Goal: Information Seeking & Learning: Learn about a topic

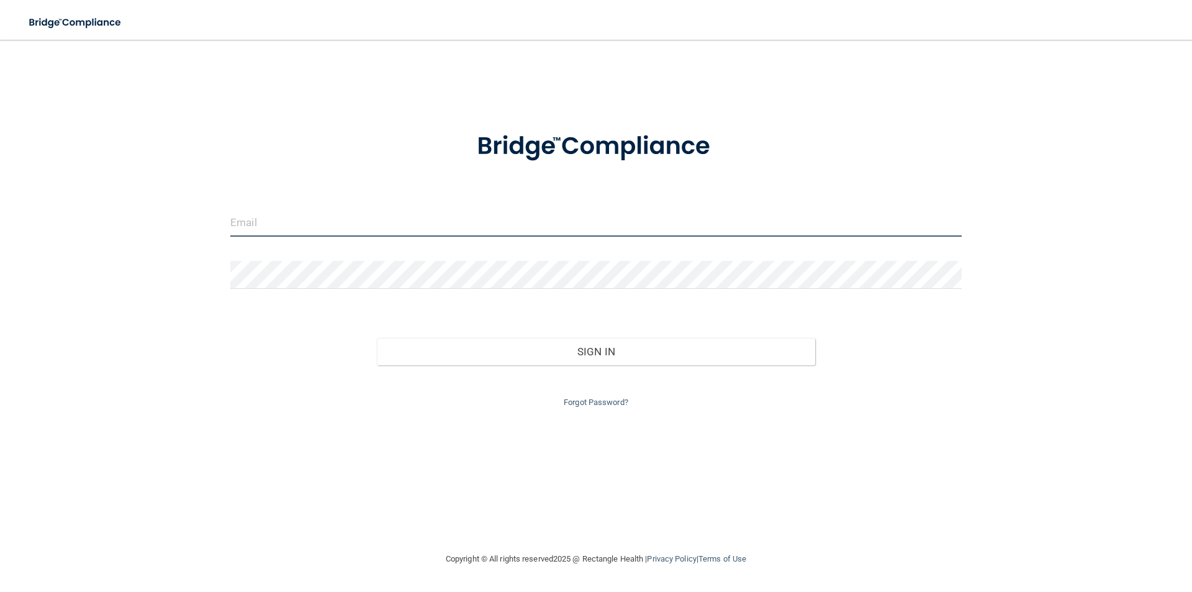
click at [322, 218] on input "email" at bounding box center [595, 223] width 731 height 28
click at [534, 222] on input "email" at bounding box center [595, 223] width 731 height 28
type input "[PERSON_NAME][EMAIL_ADDRESS][DOMAIN_NAME]"
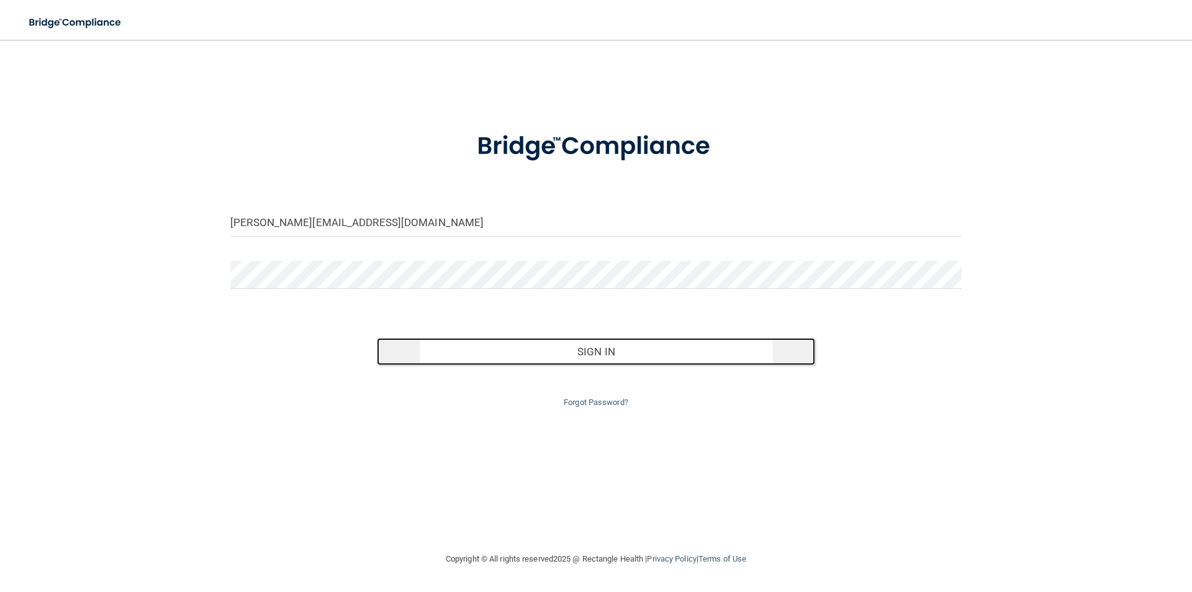
click at [641, 347] on button "Sign In" at bounding box center [596, 351] width 439 height 27
click at [481, 349] on button "Sign In" at bounding box center [596, 351] width 439 height 27
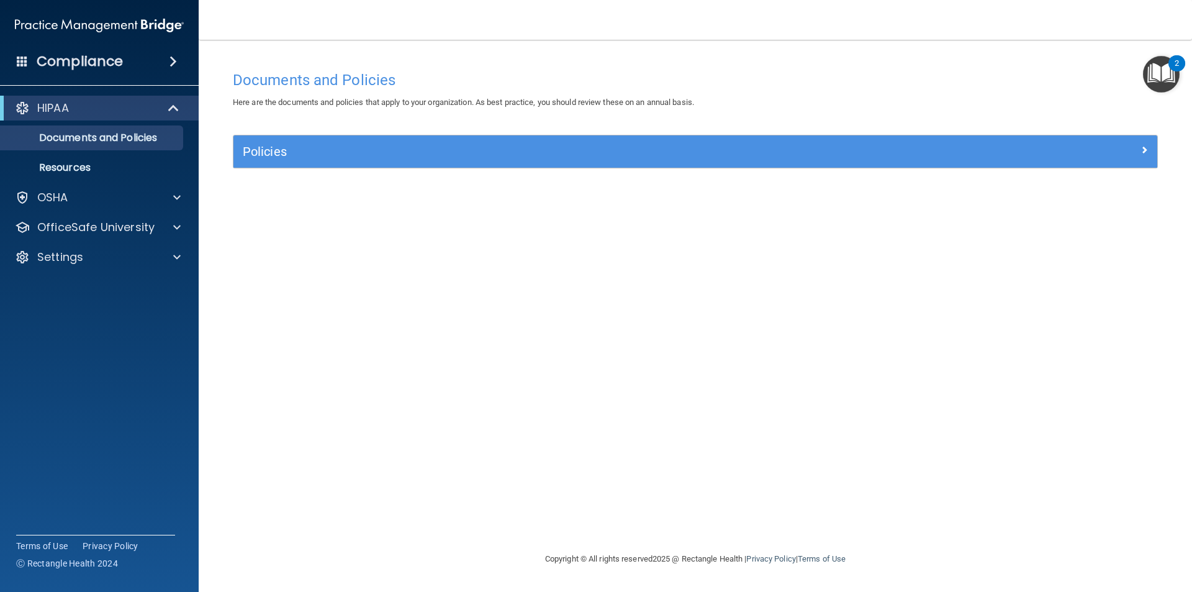
click at [718, 308] on div "Documents and Policies Here are the documents and policies that apply to your o…" at bounding box center [694, 308] width 943 height 487
click at [75, 198] on div "OSHA" at bounding box center [83, 197] width 154 height 15
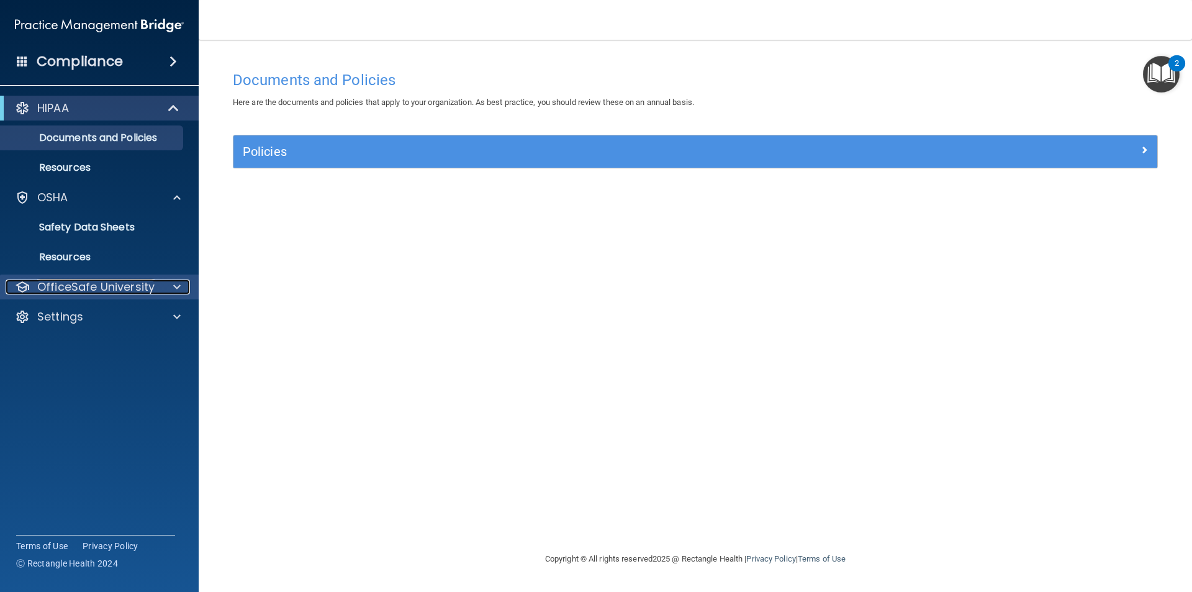
click at [101, 284] on p "OfficeSafe University" at bounding box center [95, 286] width 117 height 15
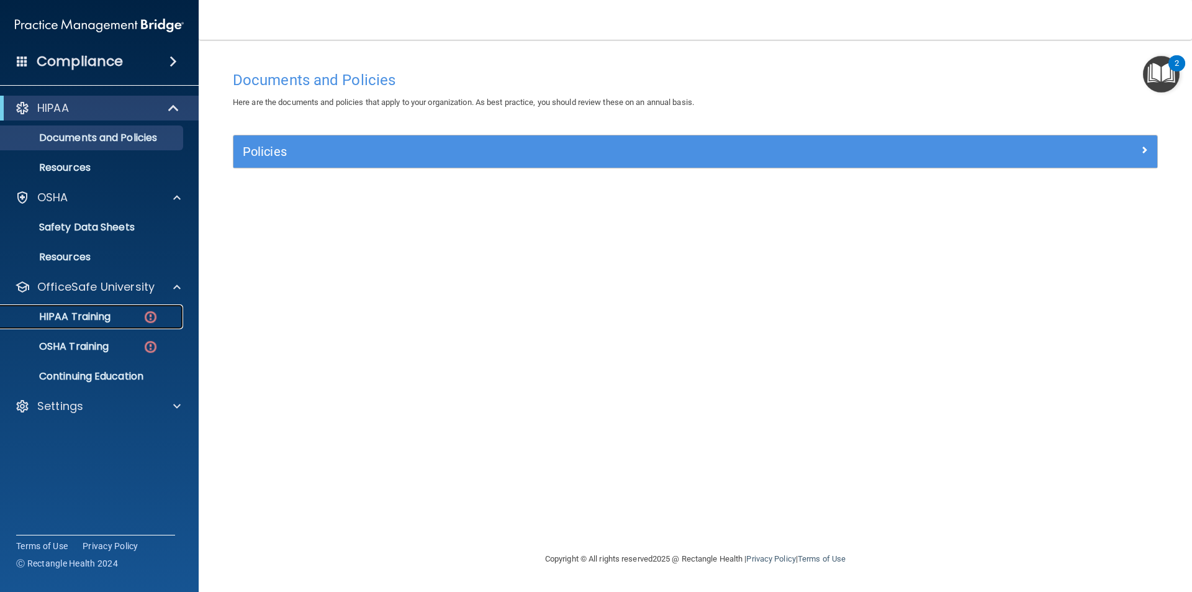
click at [107, 320] on p "HIPAA Training" at bounding box center [59, 316] width 102 height 12
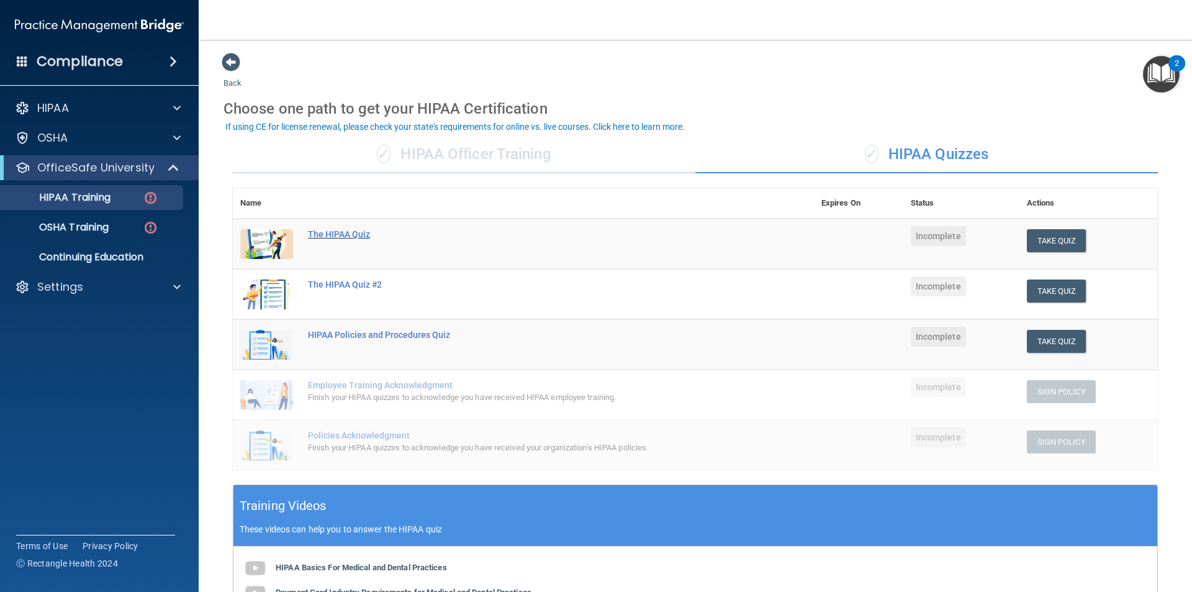
click at [340, 234] on div "The HIPAA Quiz" at bounding box center [530, 234] width 444 height 10
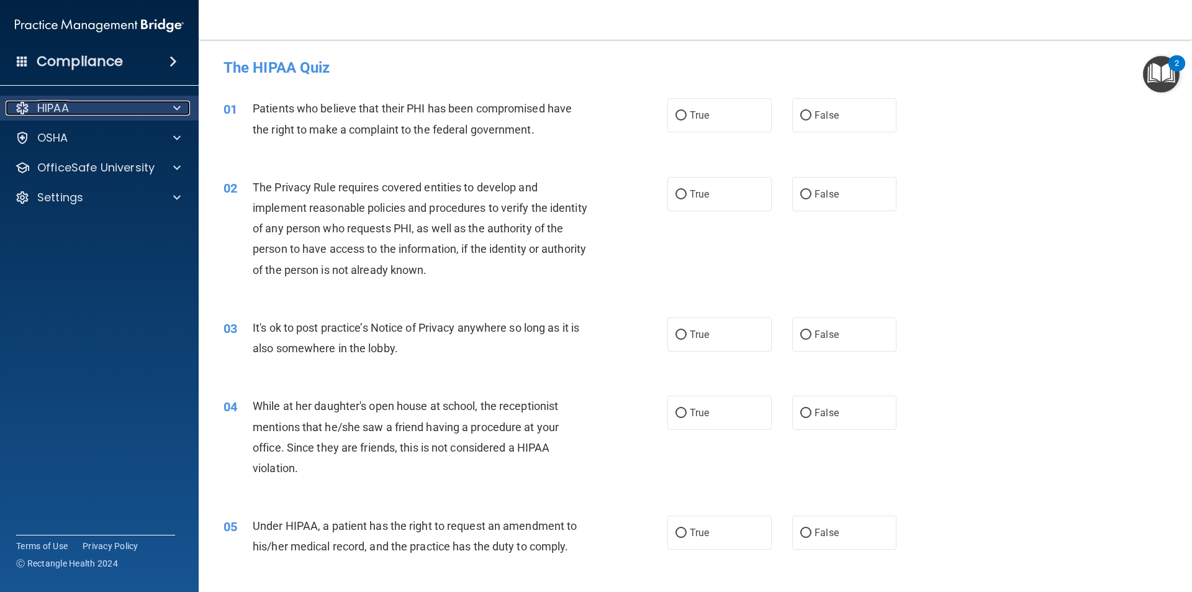
click at [70, 110] on div "HIPAA" at bounding box center [83, 108] width 154 height 15
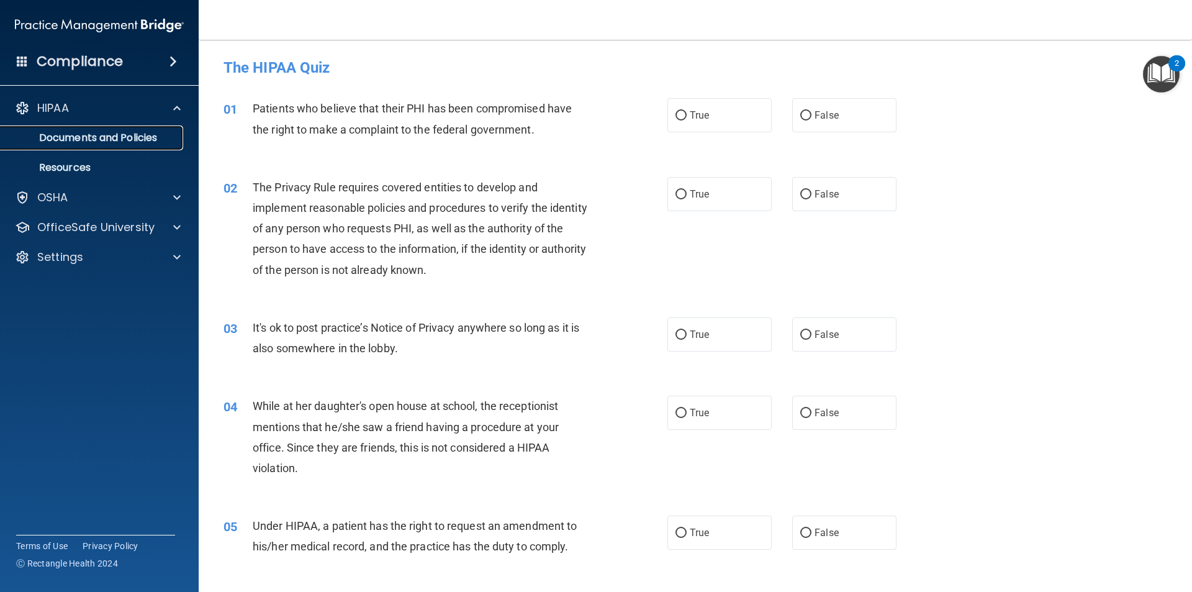
click at [79, 138] on p "Documents and Policies" at bounding box center [92, 138] width 169 height 12
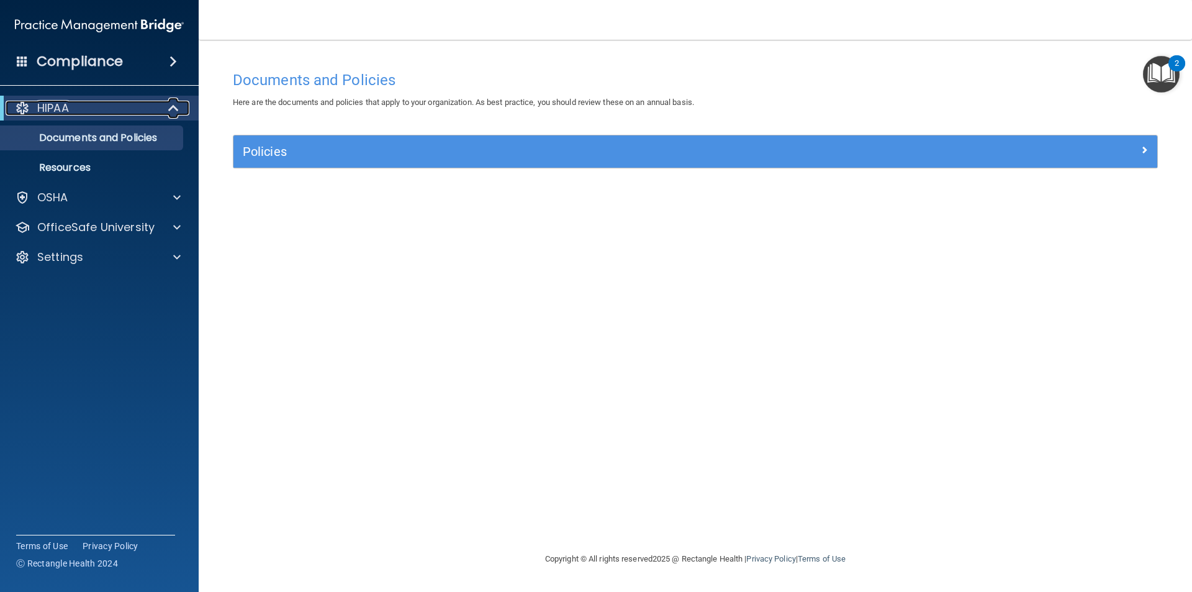
click at [90, 107] on div "HIPAA" at bounding box center [82, 108] width 153 height 15
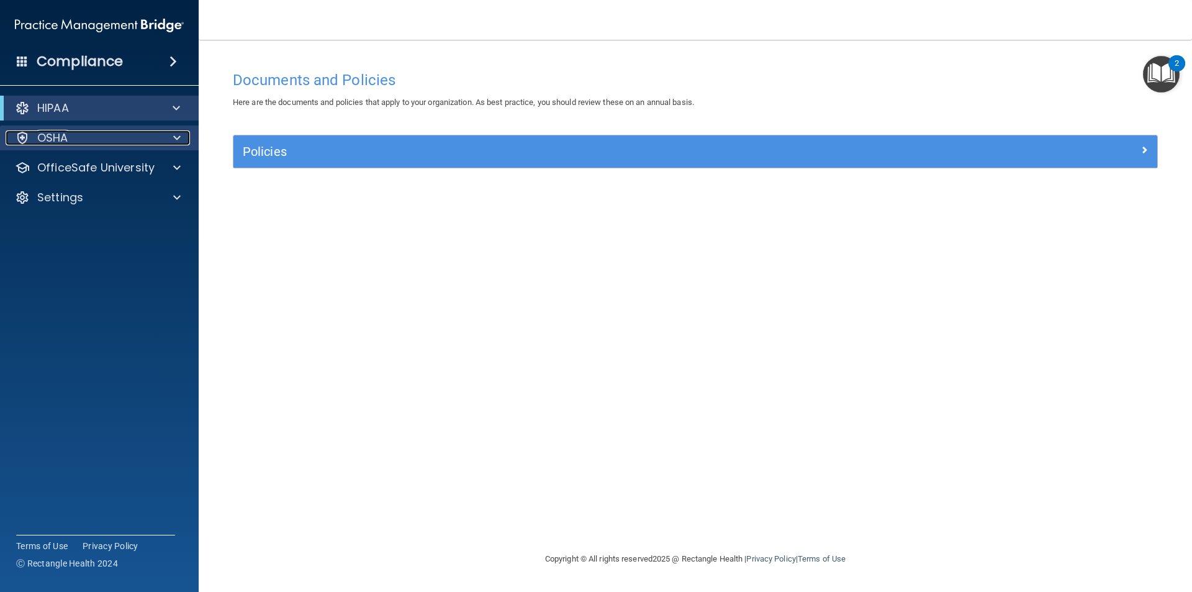
click at [70, 136] on div "OSHA" at bounding box center [83, 137] width 154 height 15
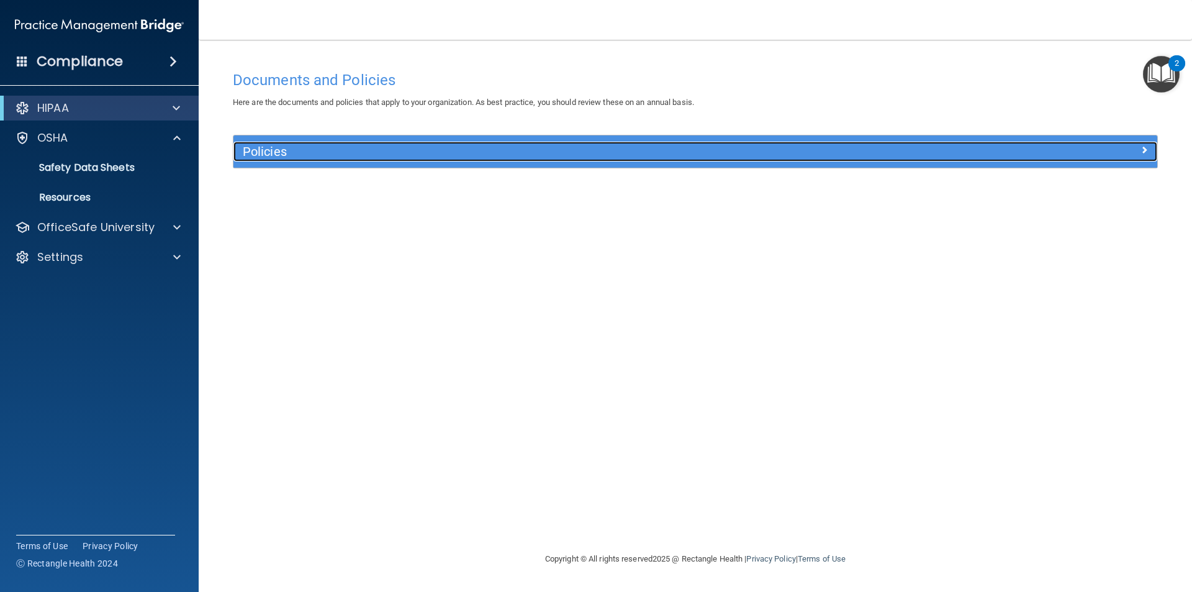
click at [324, 152] on h5 "Policies" at bounding box center [580, 152] width 674 height 14
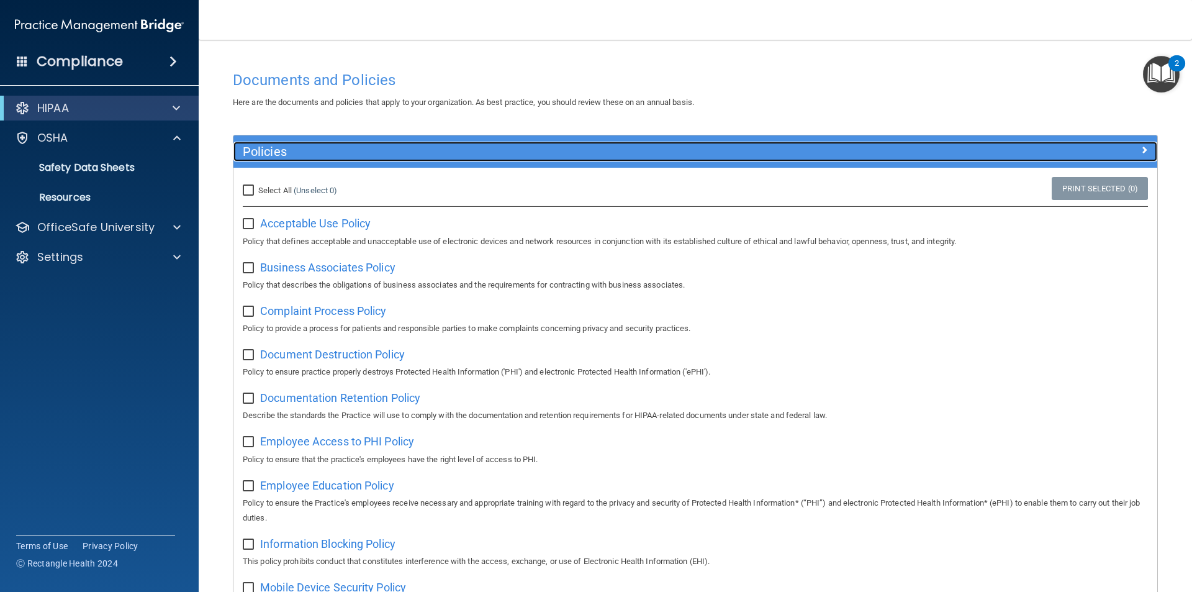
click at [324, 152] on h5 "Policies" at bounding box center [580, 152] width 674 height 14
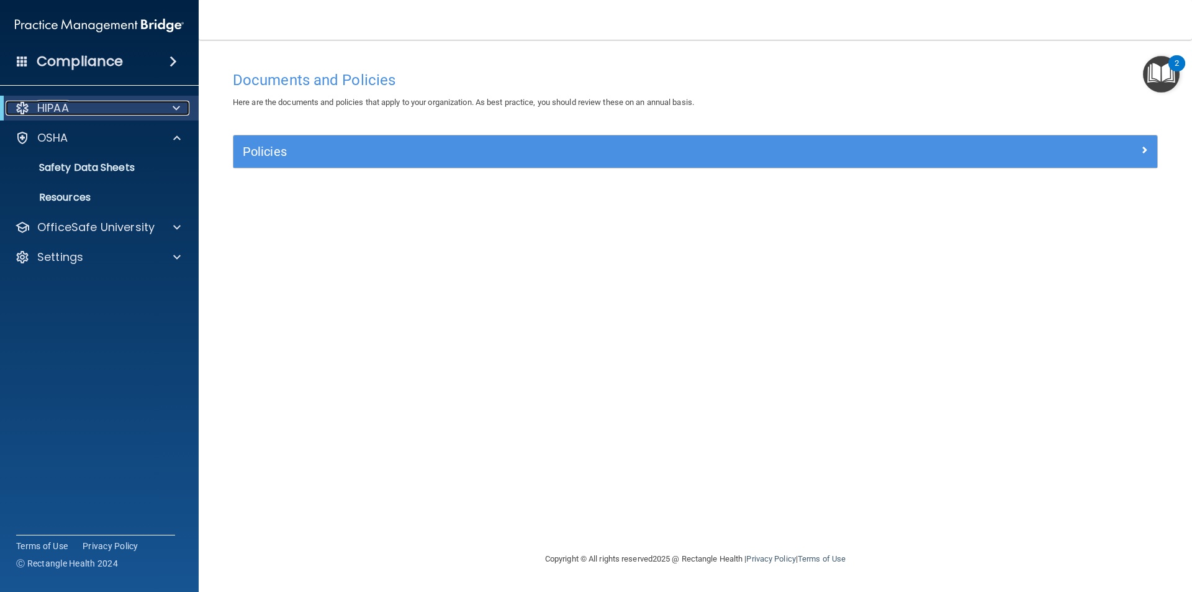
click at [40, 104] on p "HIPAA" at bounding box center [53, 108] width 32 height 15
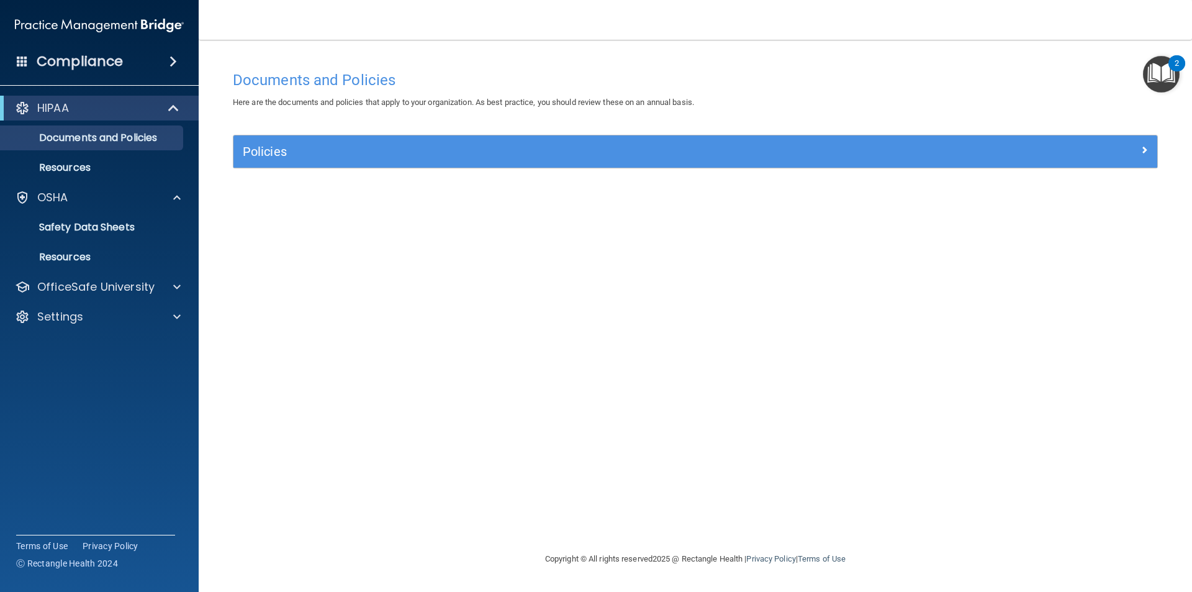
drag, startPoint x: 153, startPoint y: 61, endPoint x: 151, endPoint y: 69, distance: 7.9
click at [152, 67] on div "Compliance" at bounding box center [99, 61] width 199 height 27
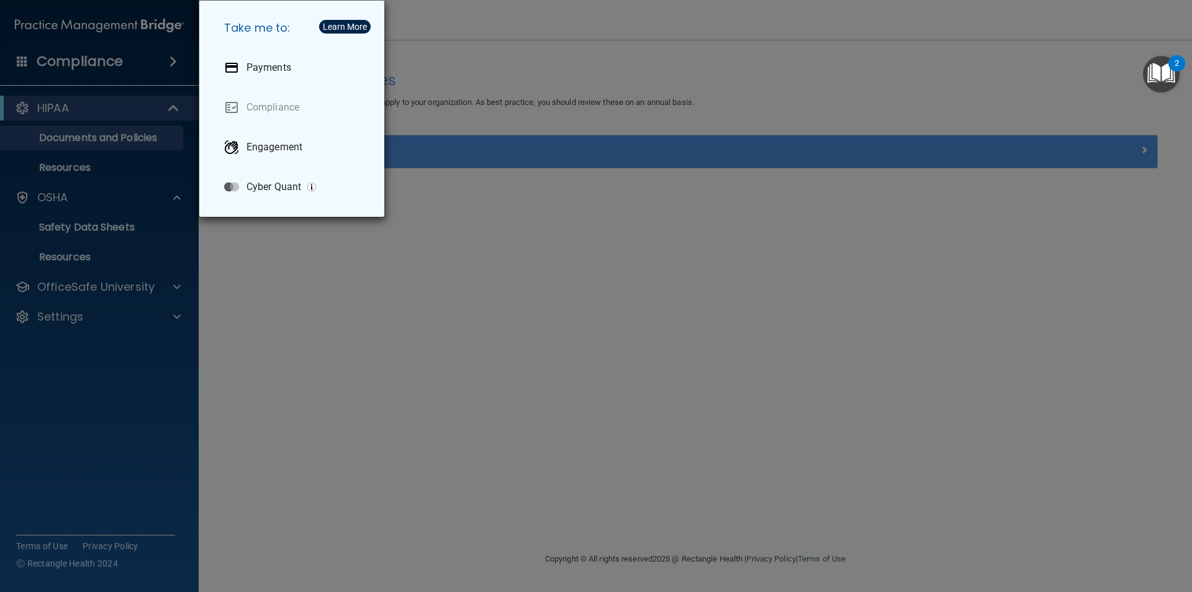
click at [262, 266] on div "Take me to: Payments Compliance Engagement Cyber Quant" at bounding box center [596, 296] width 1192 height 592
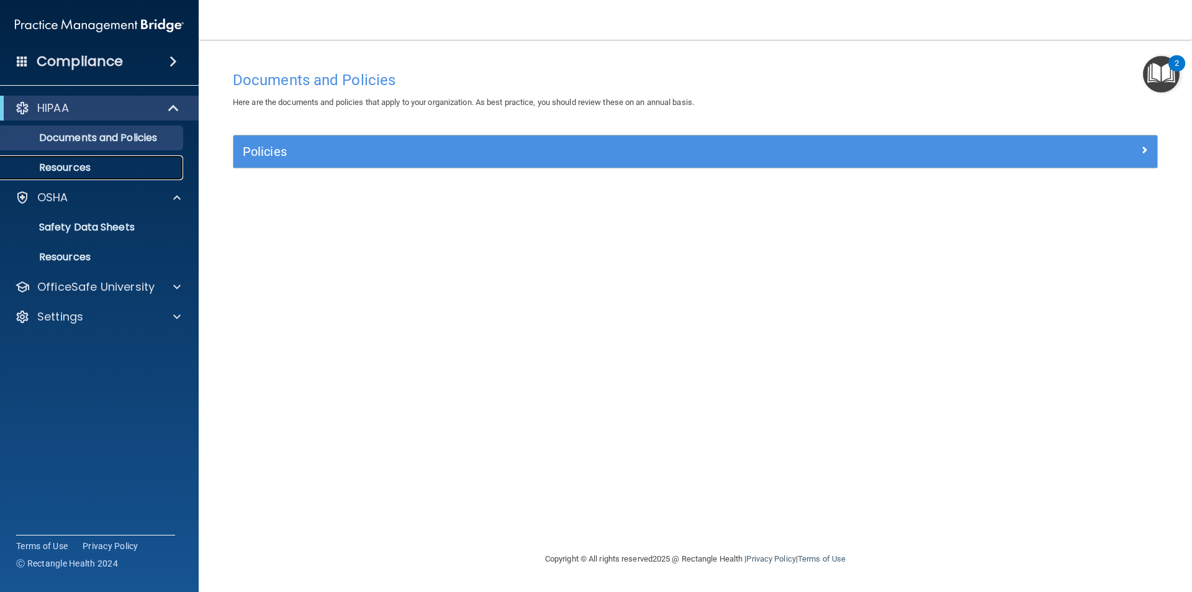
click at [85, 172] on p "Resources" at bounding box center [92, 167] width 169 height 12
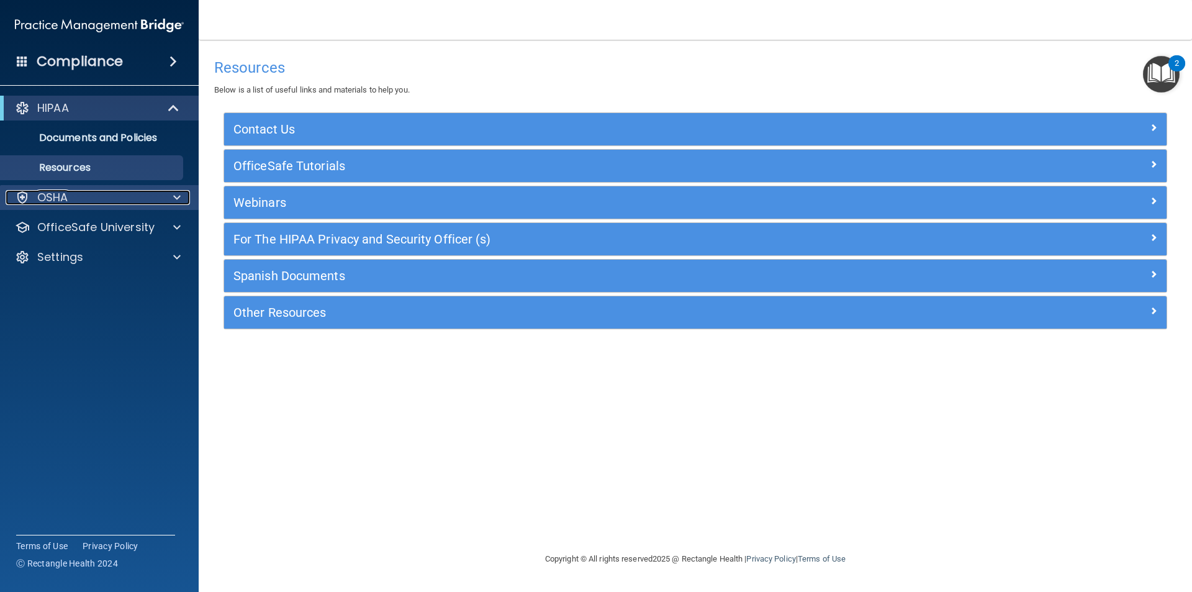
click at [73, 195] on div "OSHA" at bounding box center [83, 197] width 154 height 15
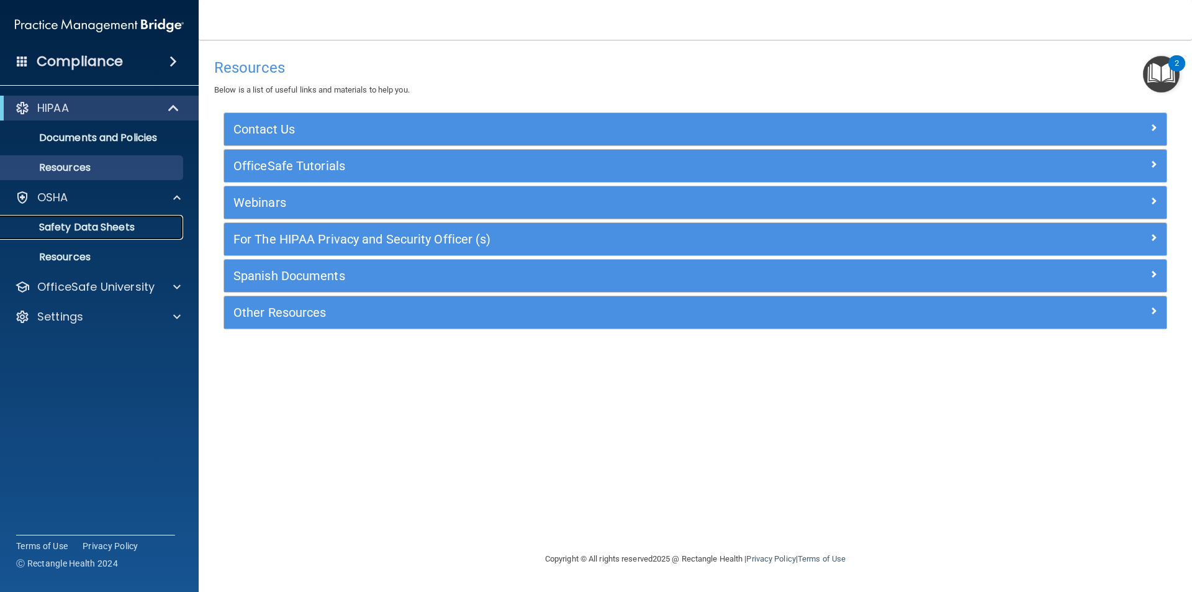
click at [89, 226] on p "Safety Data Sheets" at bounding box center [92, 227] width 169 height 12
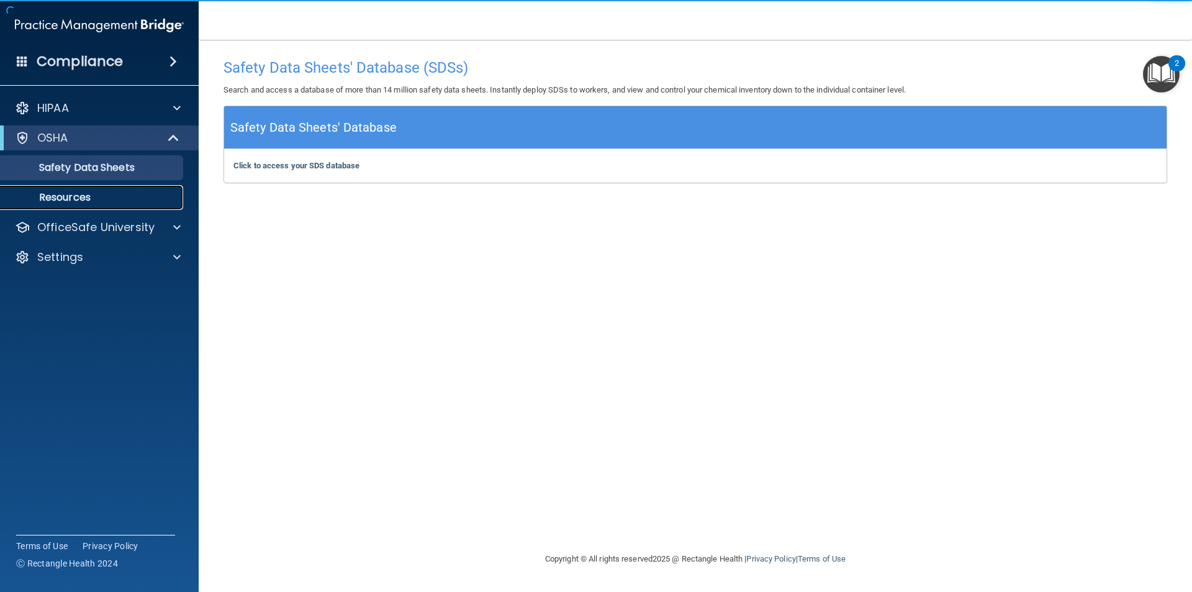
click at [80, 192] on p "Resources" at bounding box center [92, 197] width 169 height 12
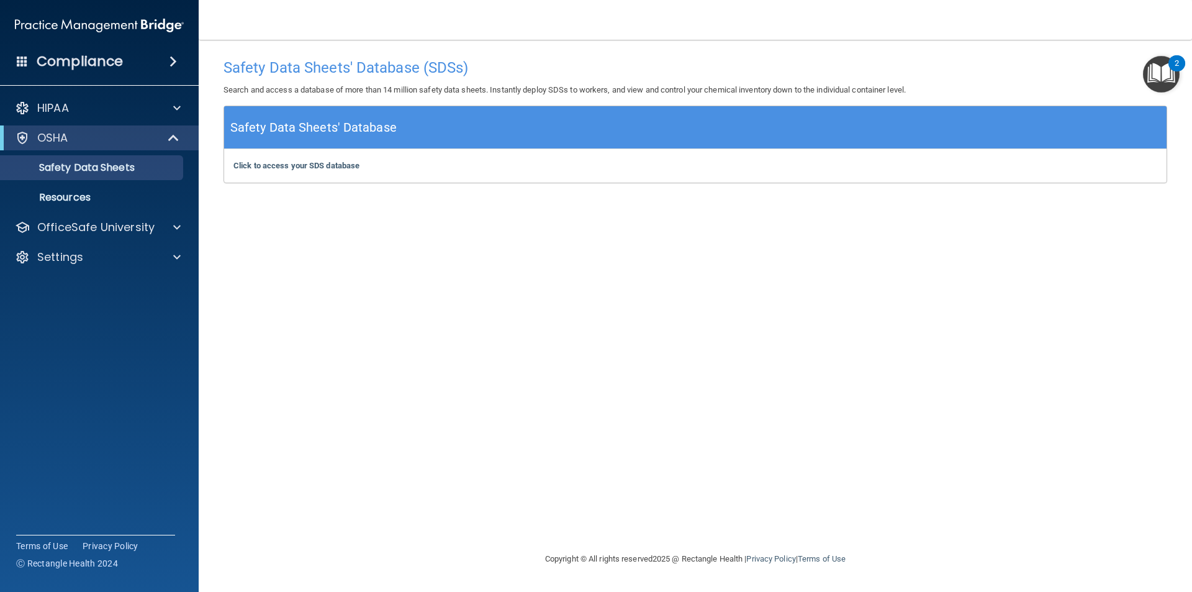
click at [296, 314] on div "Safety Data Sheets' Database (SDSs) Search and access a database of more than 1…" at bounding box center [694, 295] width 943 height 487
click at [73, 194] on p "Resources" at bounding box center [92, 197] width 169 height 12
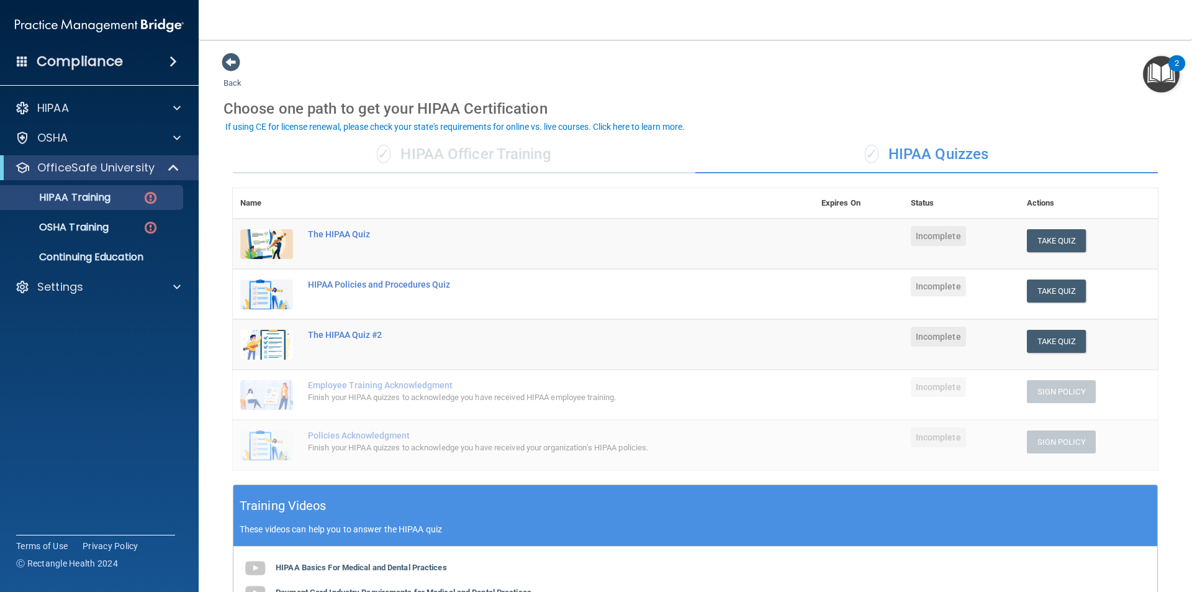
click at [274, 247] on img at bounding box center [266, 244] width 53 height 30
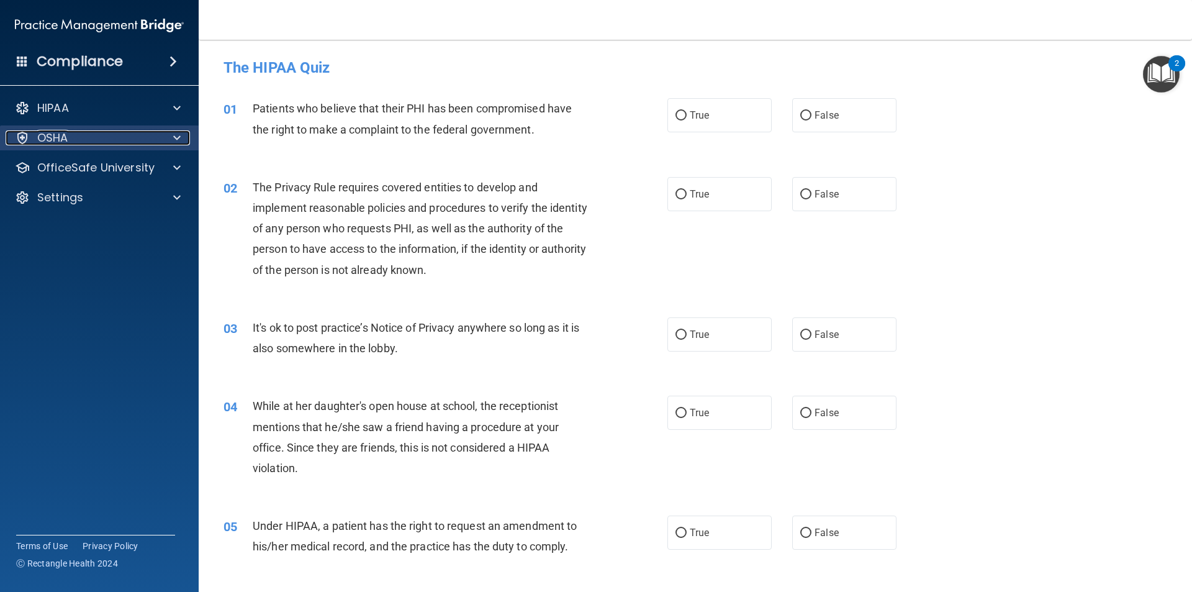
click at [76, 138] on div "OSHA" at bounding box center [83, 137] width 154 height 15
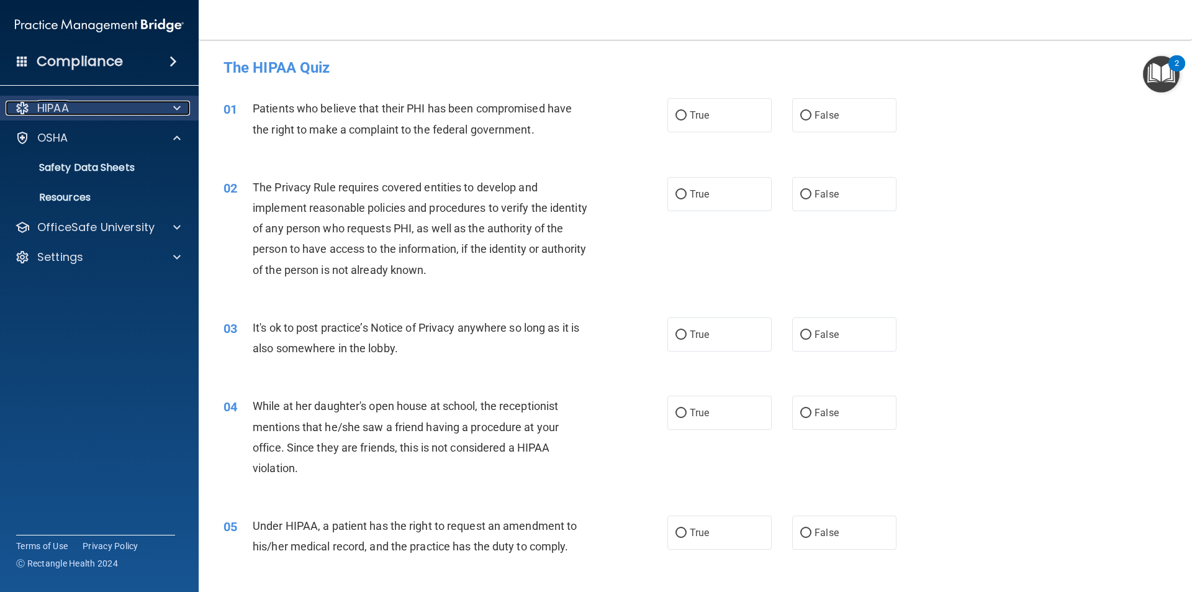
click at [84, 106] on div "HIPAA" at bounding box center [83, 108] width 154 height 15
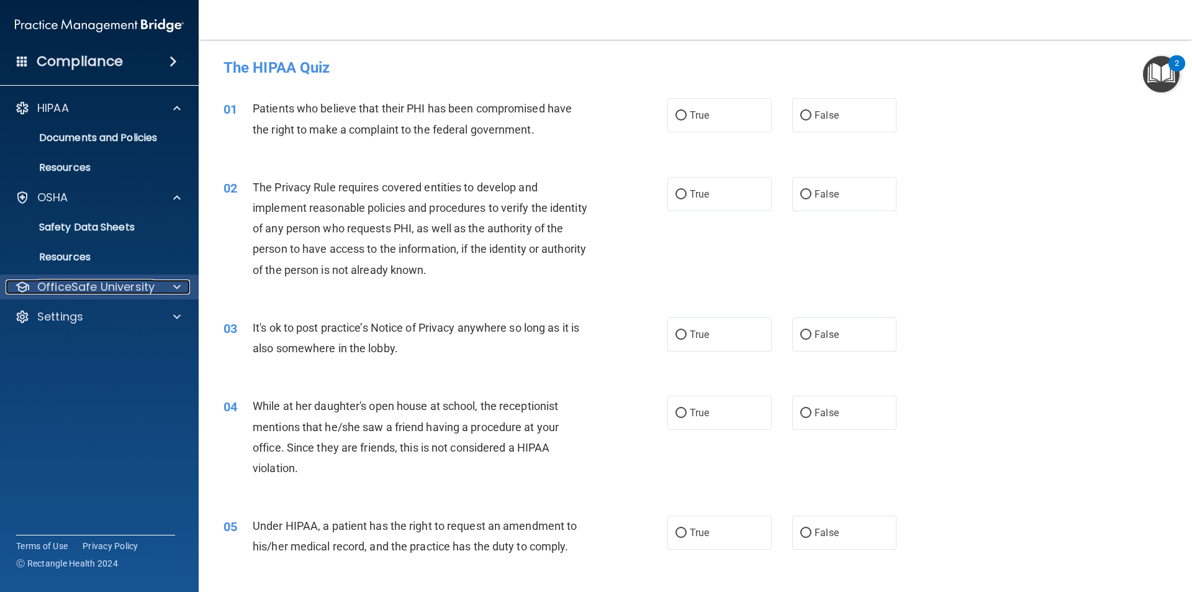
click at [97, 287] on p "OfficeSafe University" at bounding box center [95, 286] width 117 height 15
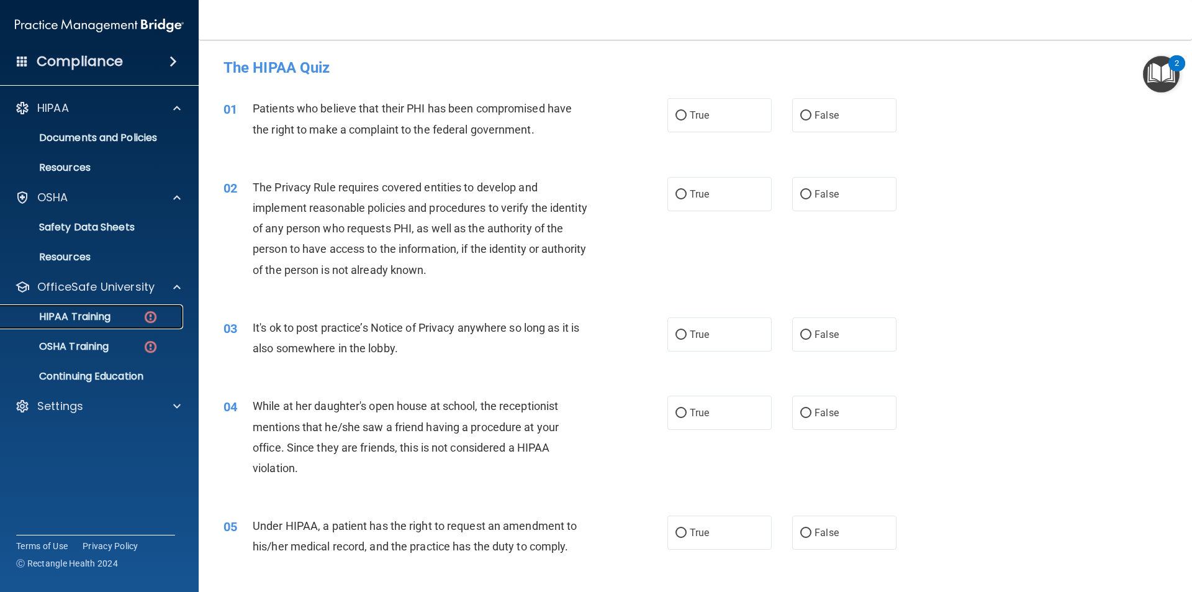
click at [143, 313] on img at bounding box center [151, 317] width 16 height 16
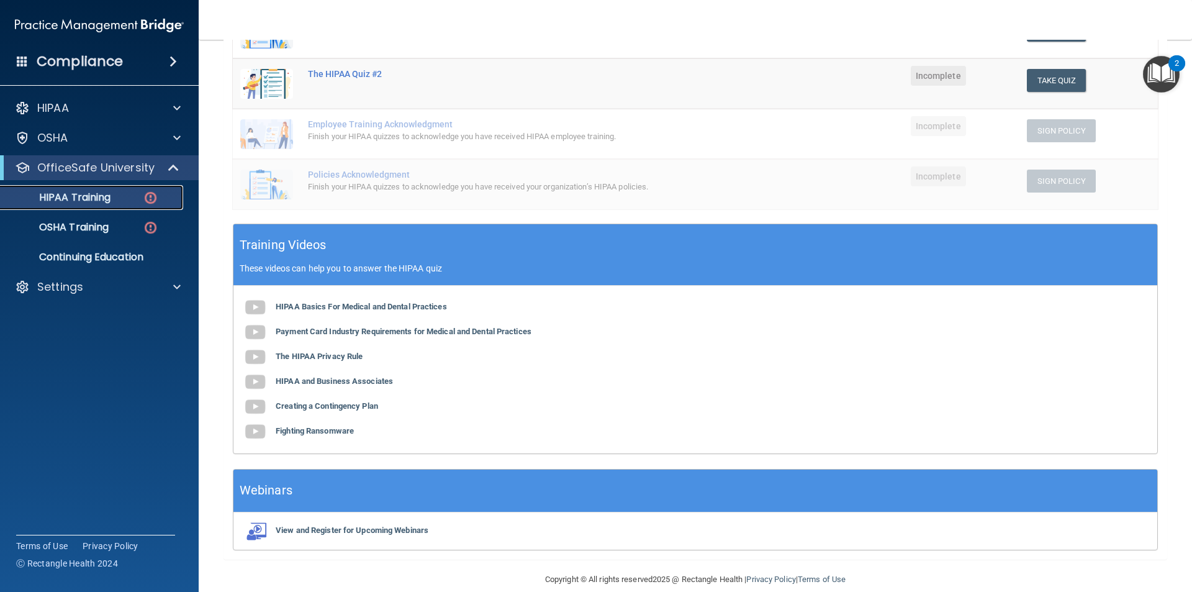
scroll to position [278, 0]
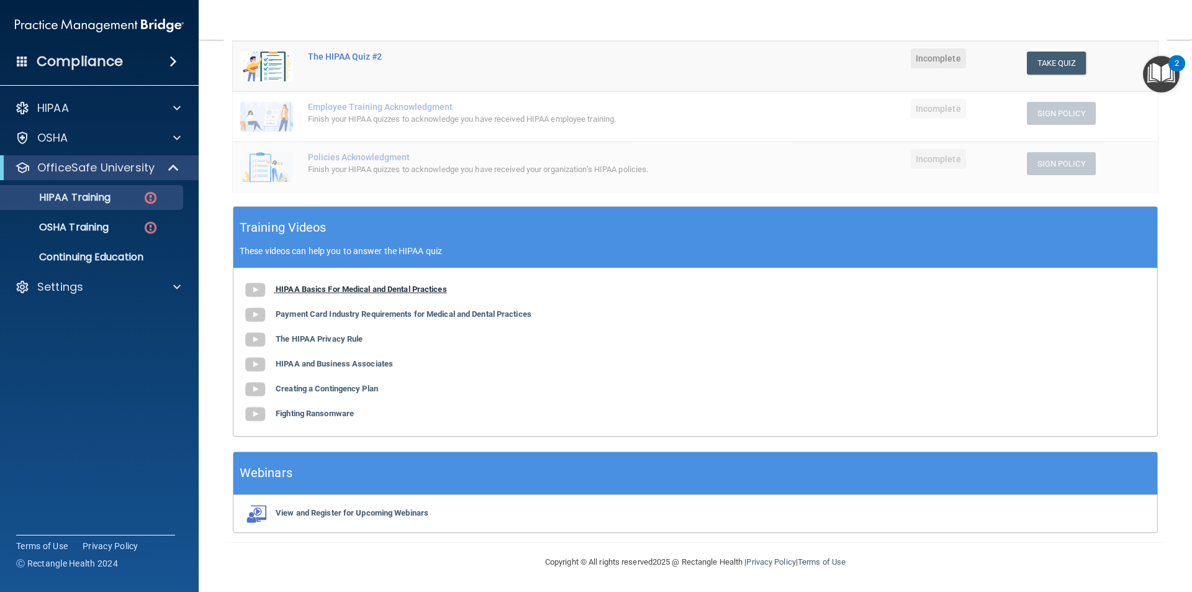
click at [351, 290] on b "HIPAA Basics For Medical and Dental Practices" at bounding box center [361, 288] width 171 height 9
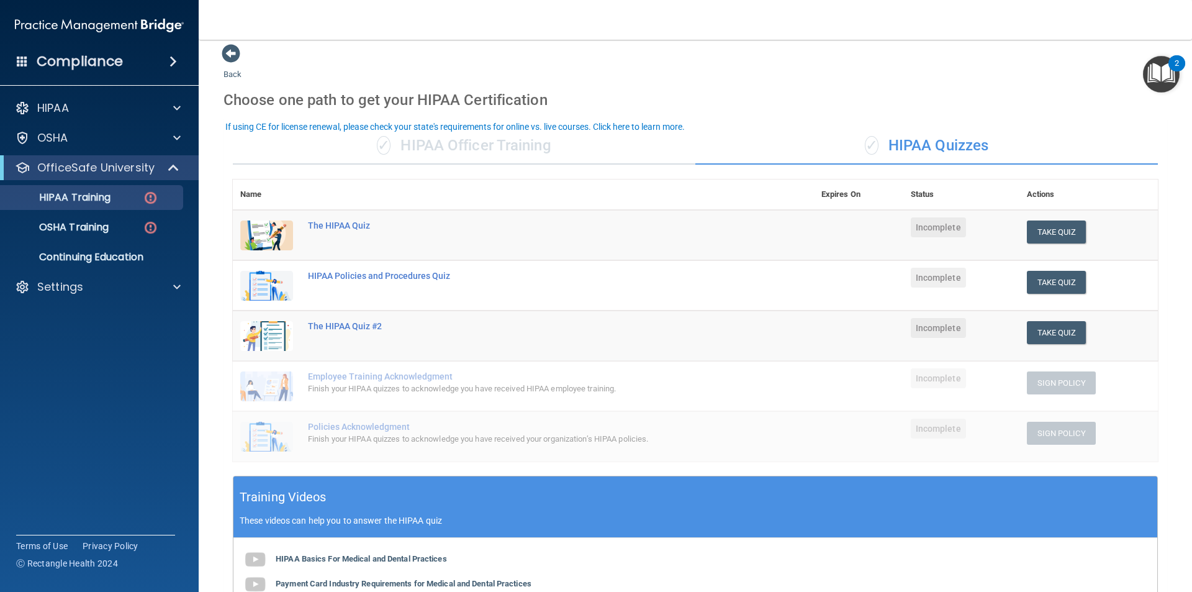
scroll to position [0, 0]
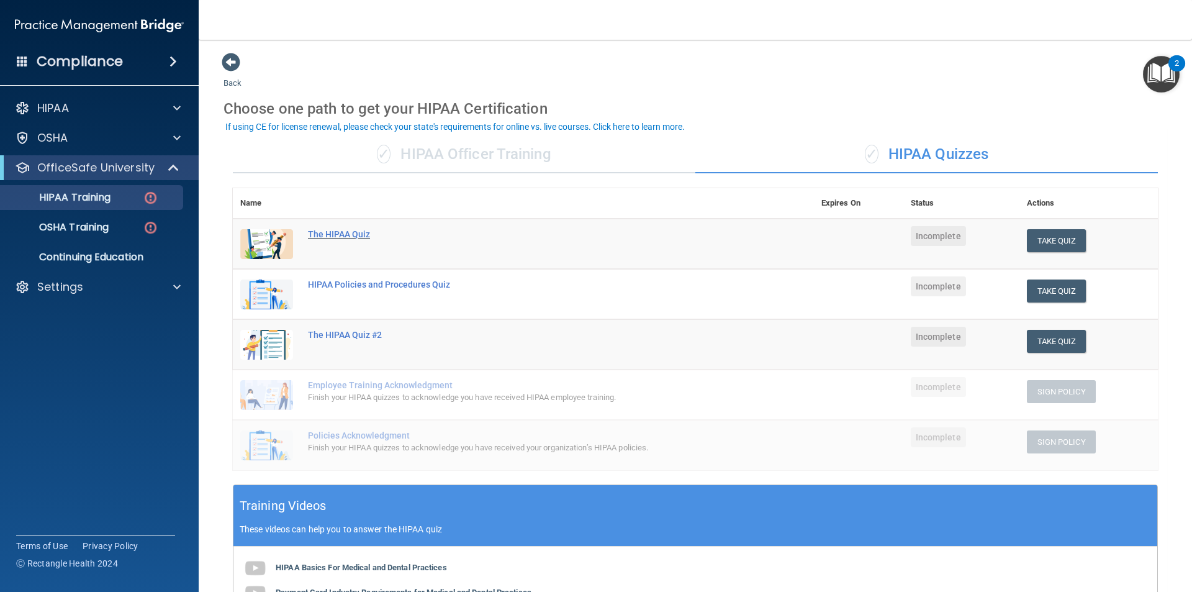
click at [351, 230] on div "The HIPAA Quiz" at bounding box center [530, 234] width 444 height 10
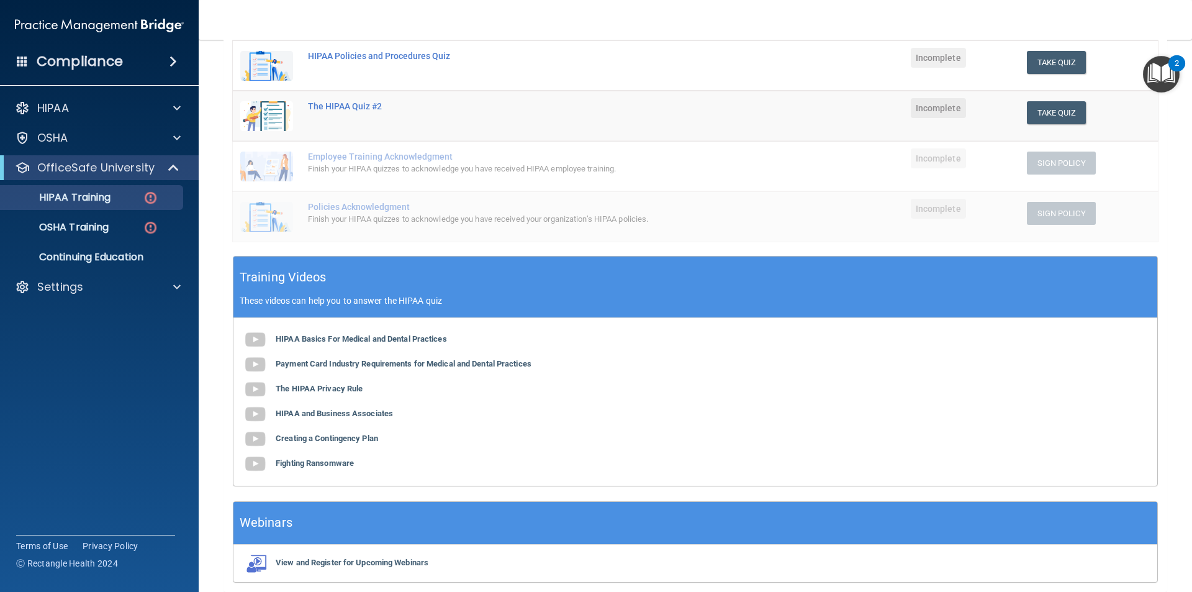
scroll to position [248, 0]
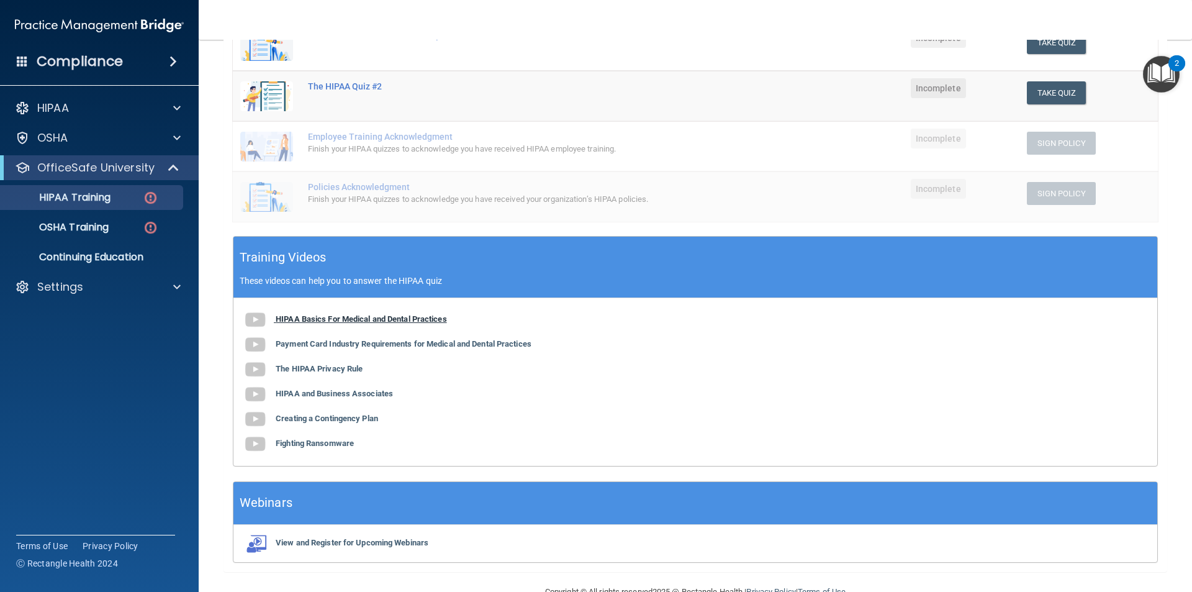
click at [349, 319] on b "HIPAA Basics For Medical and Dental Practices" at bounding box center [361, 318] width 171 height 9
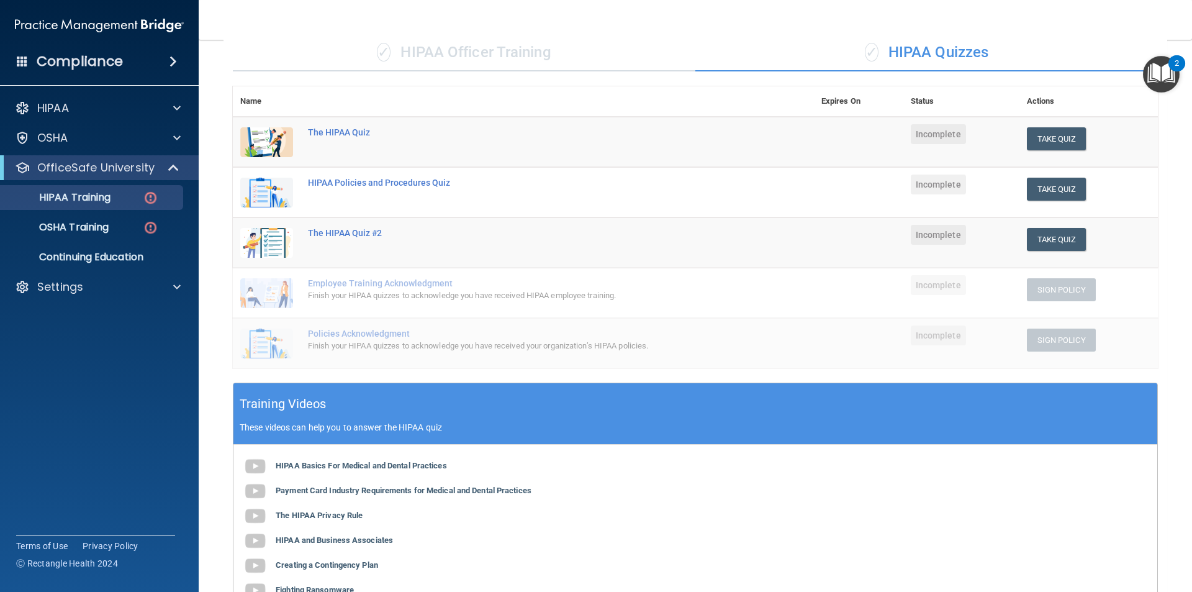
scroll to position [62, 0]
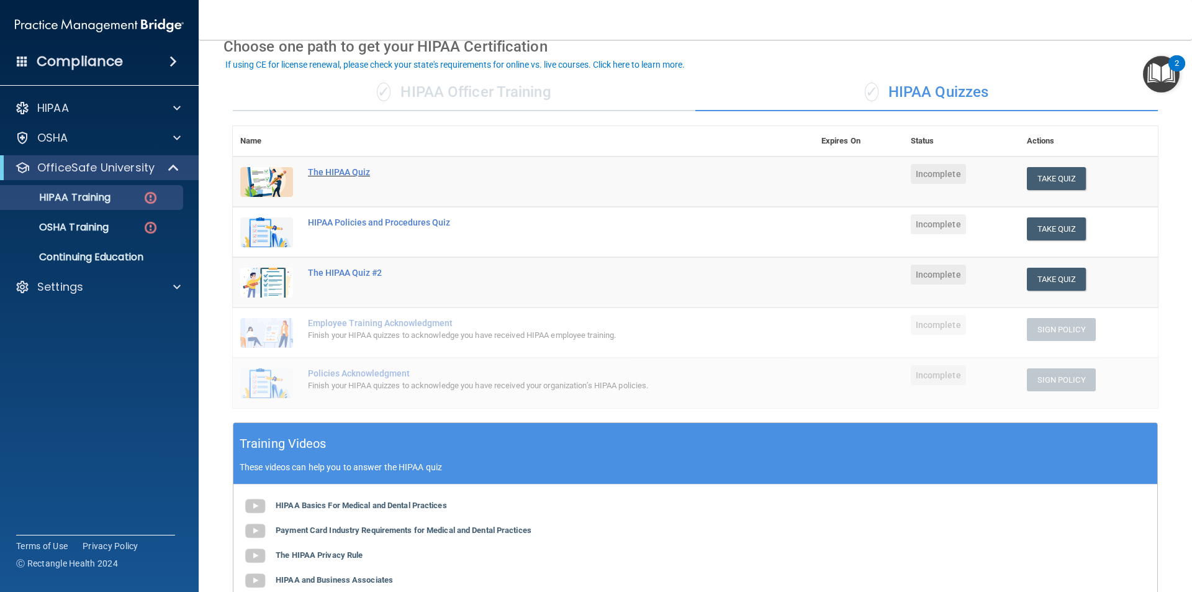
click at [341, 174] on div "The HIPAA Quiz" at bounding box center [530, 172] width 444 height 10
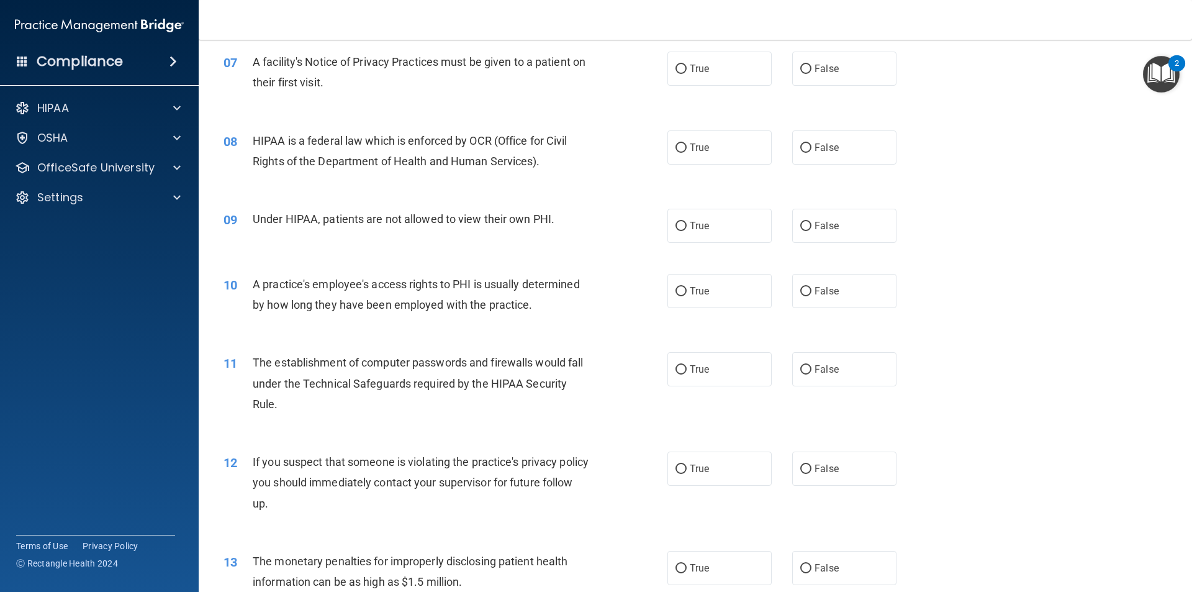
scroll to position [683, 0]
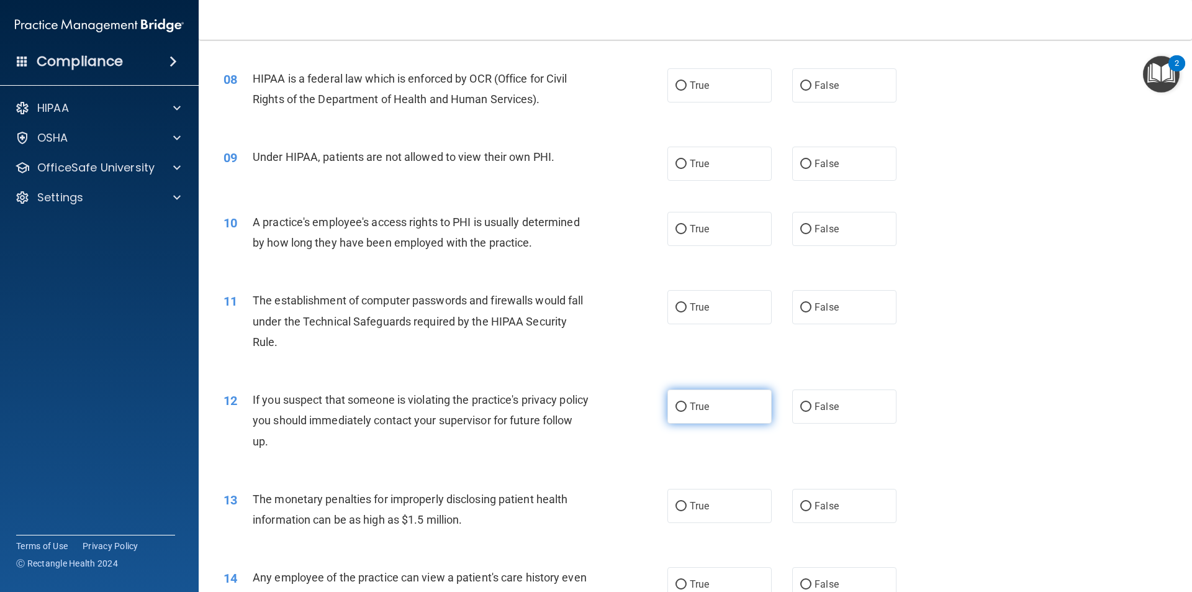
drag, startPoint x: 676, startPoint y: 400, endPoint x: 680, endPoint y: 408, distance: 9.2
click at [680, 408] on label "True" at bounding box center [719, 406] width 104 height 34
click at [680, 405] on input "True" at bounding box center [680, 406] width 11 height 9
radio input "true"
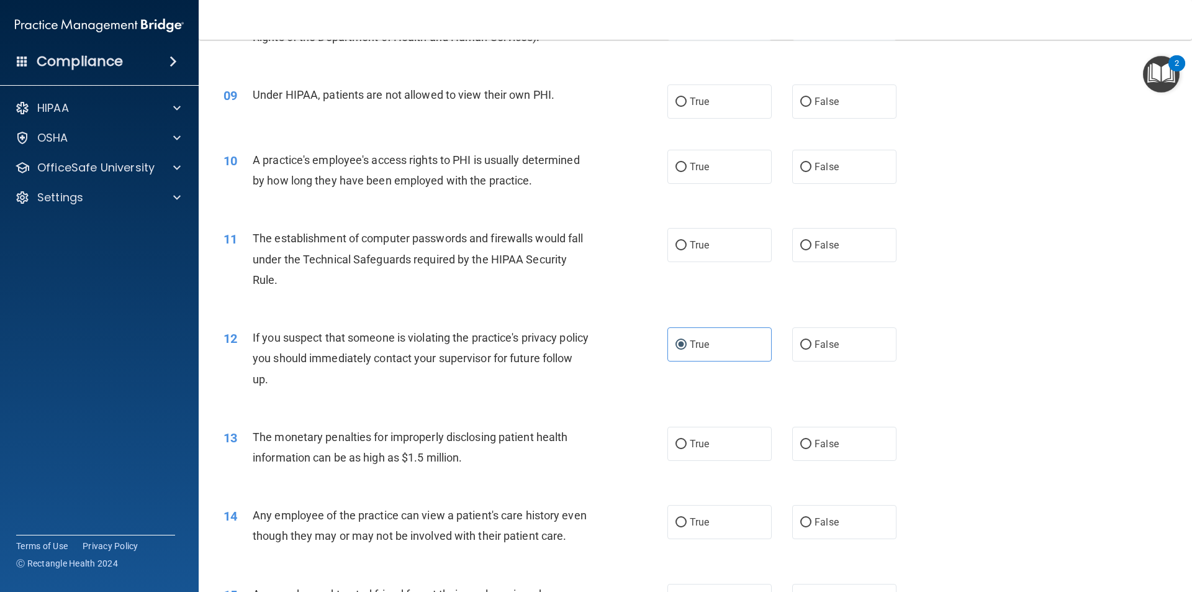
scroll to position [807, 0]
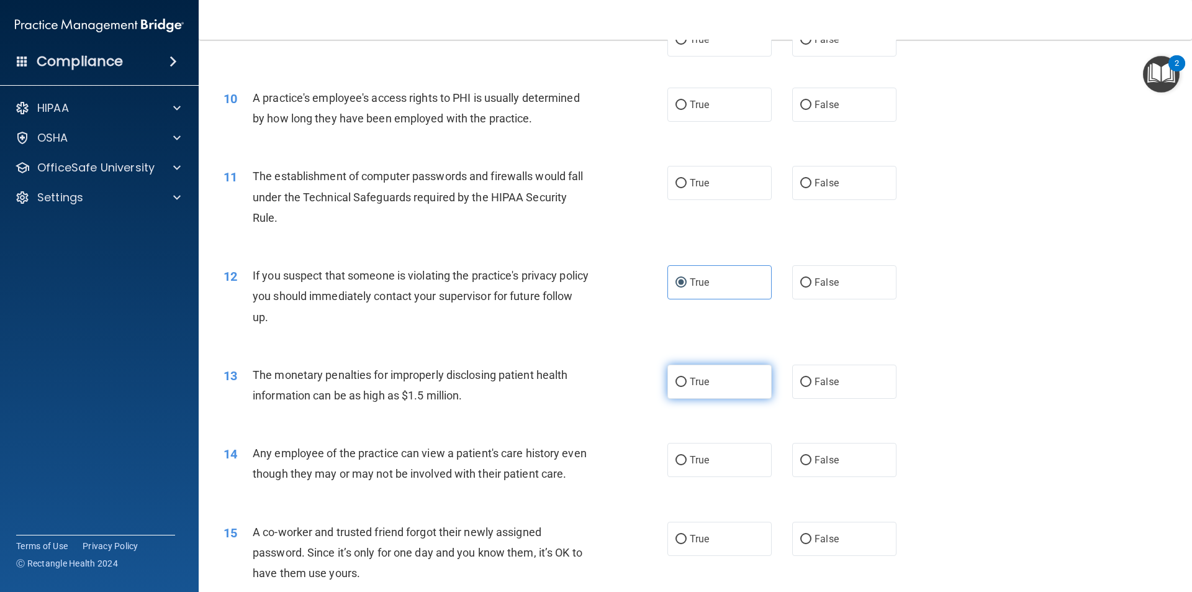
click at [675, 382] on input "True" at bounding box center [680, 381] width 11 height 9
radio input "true"
click at [801, 457] on input "False" at bounding box center [805, 460] width 11 height 9
radio input "true"
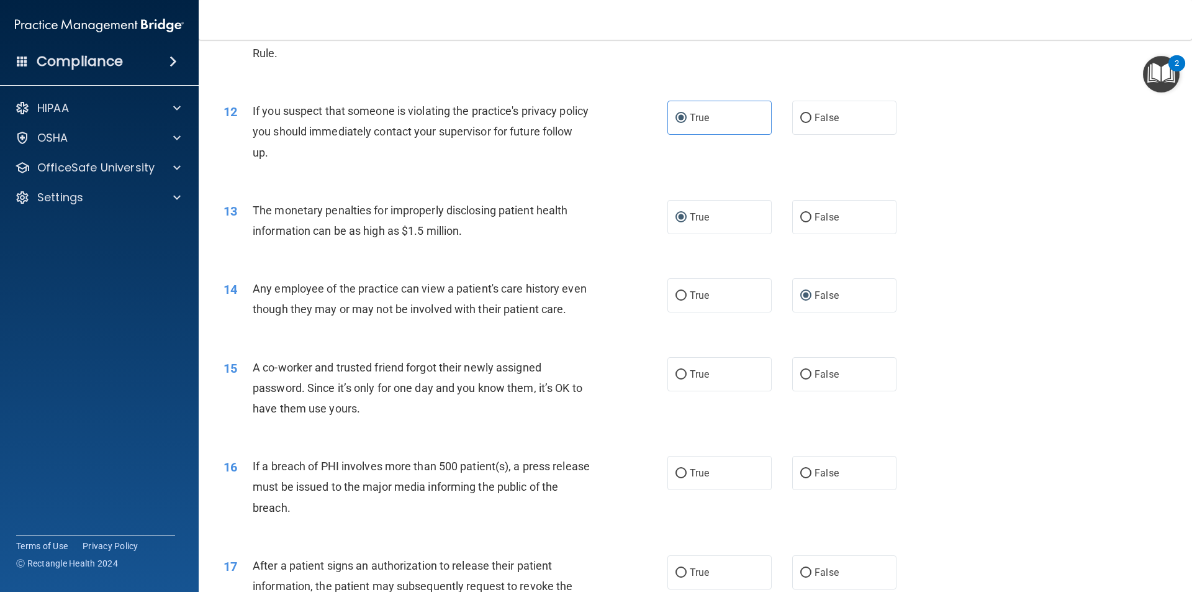
scroll to position [993, 0]
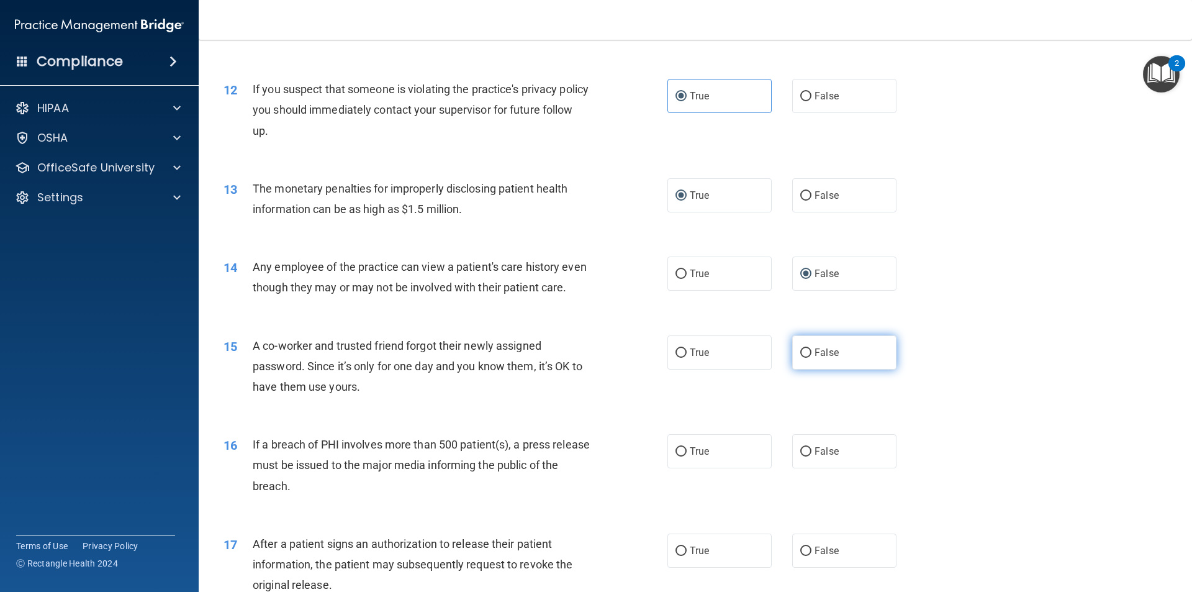
click at [801, 358] on input "False" at bounding box center [805, 352] width 11 height 9
radio input "true"
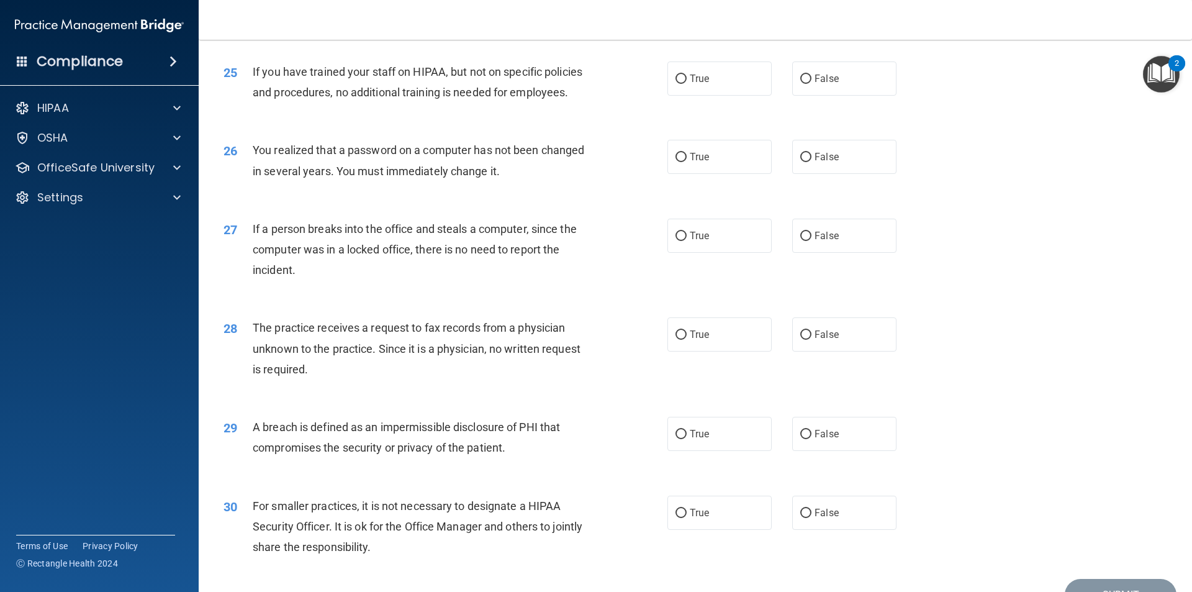
scroll to position [2346, 0]
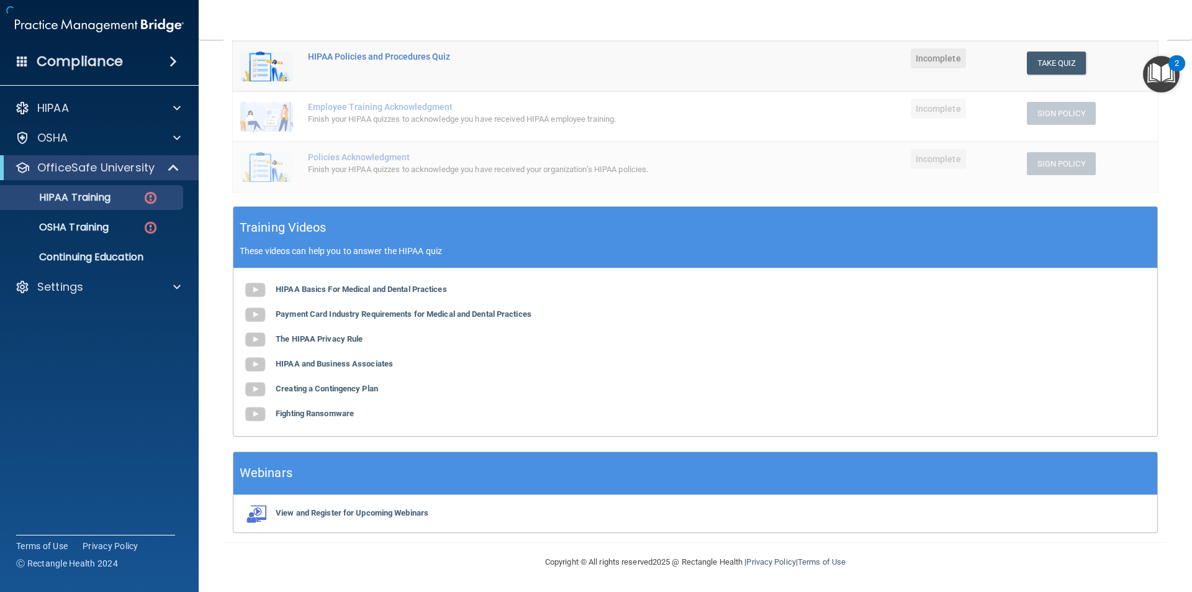
scroll to position [278, 0]
click at [362, 288] on b "HIPAA Basics For Medical and Dental Practices" at bounding box center [361, 288] width 171 height 9
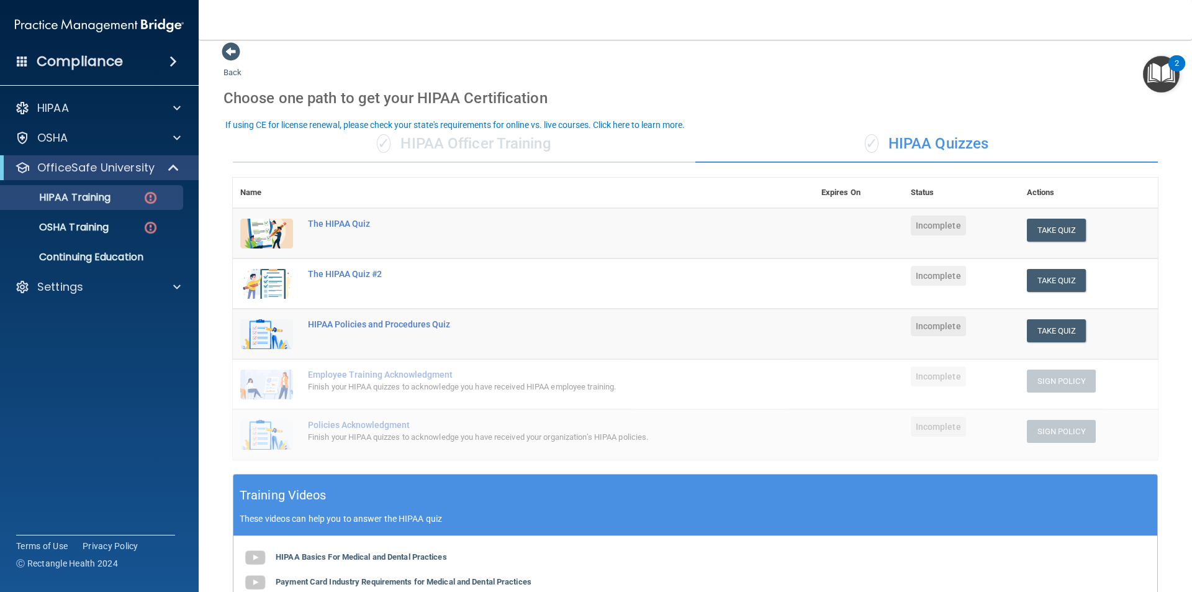
scroll to position [0, 0]
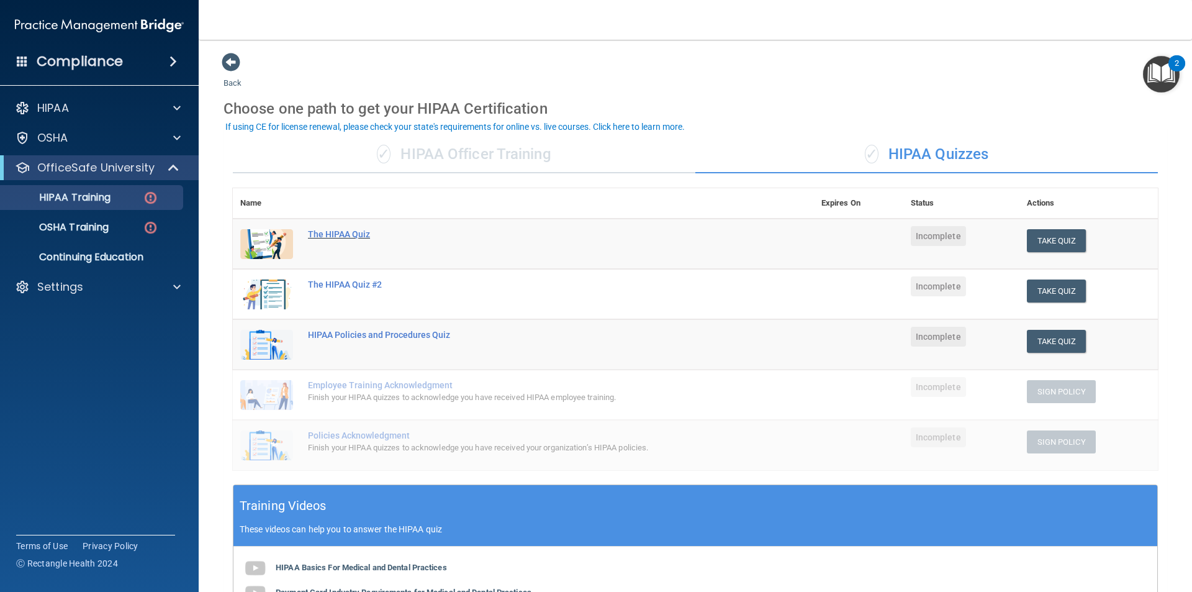
click at [336, 237] on div "The HIPAA Quiz" at bounding box center [530, 234] width 444 height 10
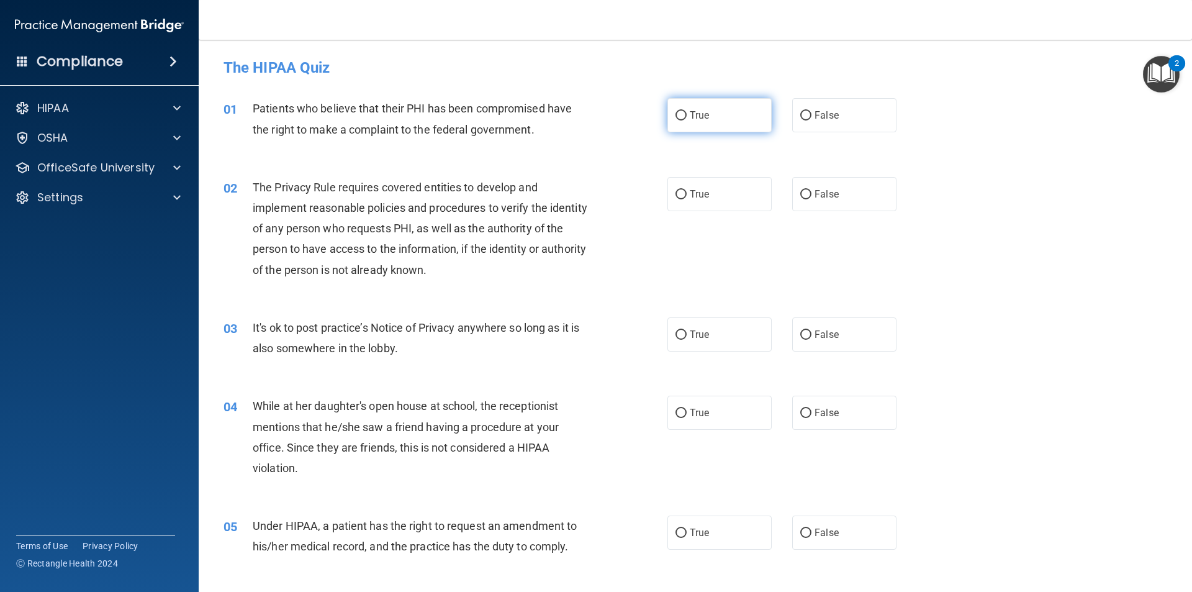
click at [681, 119] on input "True" at bounding box center [680, 115] width 11 height 9
radio input "true"
click at [679, 197] on input "True" at bounding box center [680, 194] width 11 height 9
radio input "true"
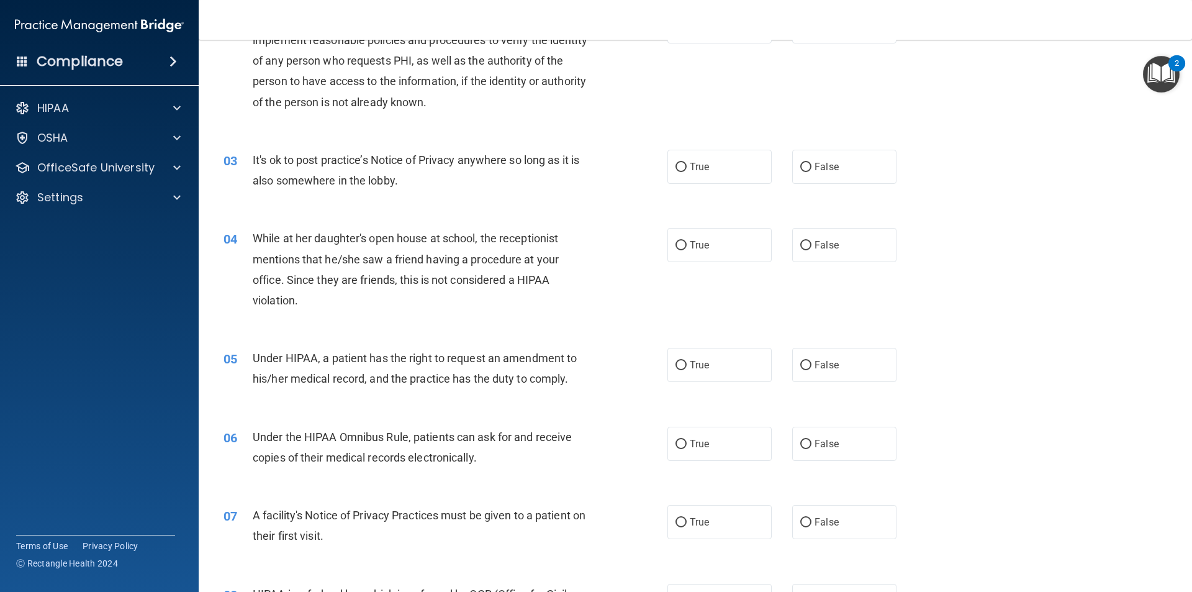
scroll to position [186, 0]
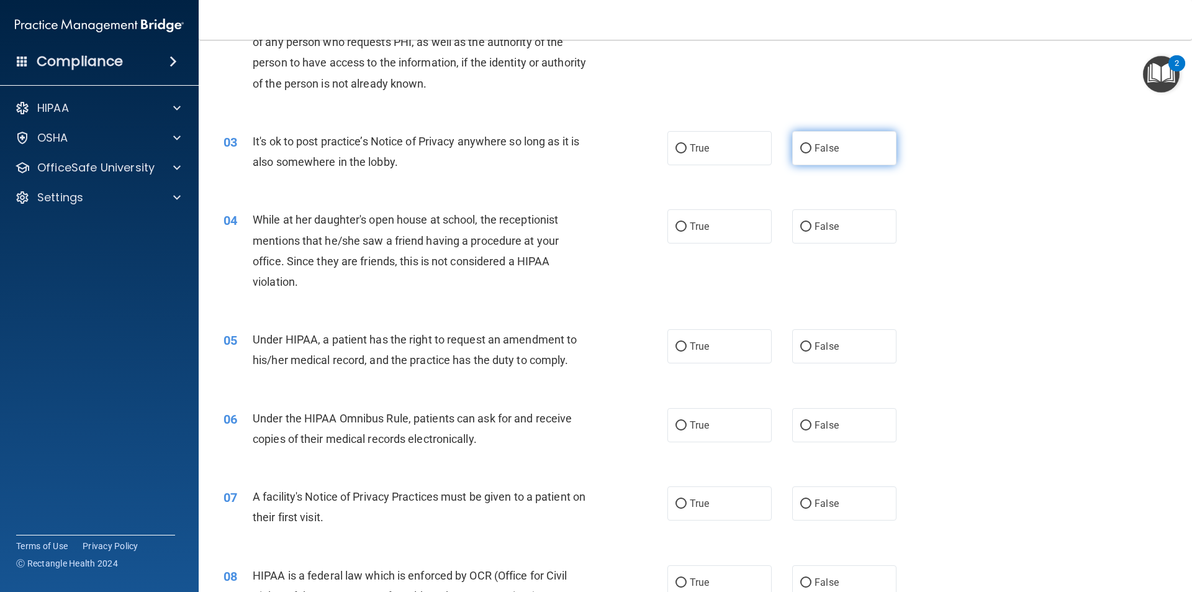
click at [800, 150] on input "False" at bounding box center [805, 148] width 11 height 9
radio input "true"
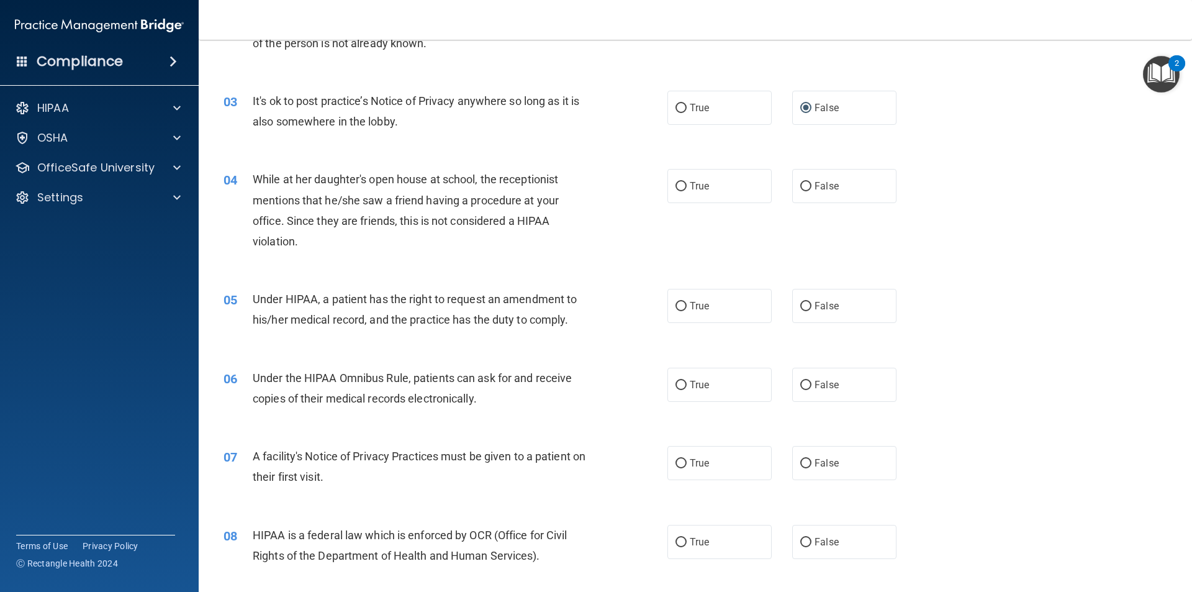
scroll to position [248, 0]
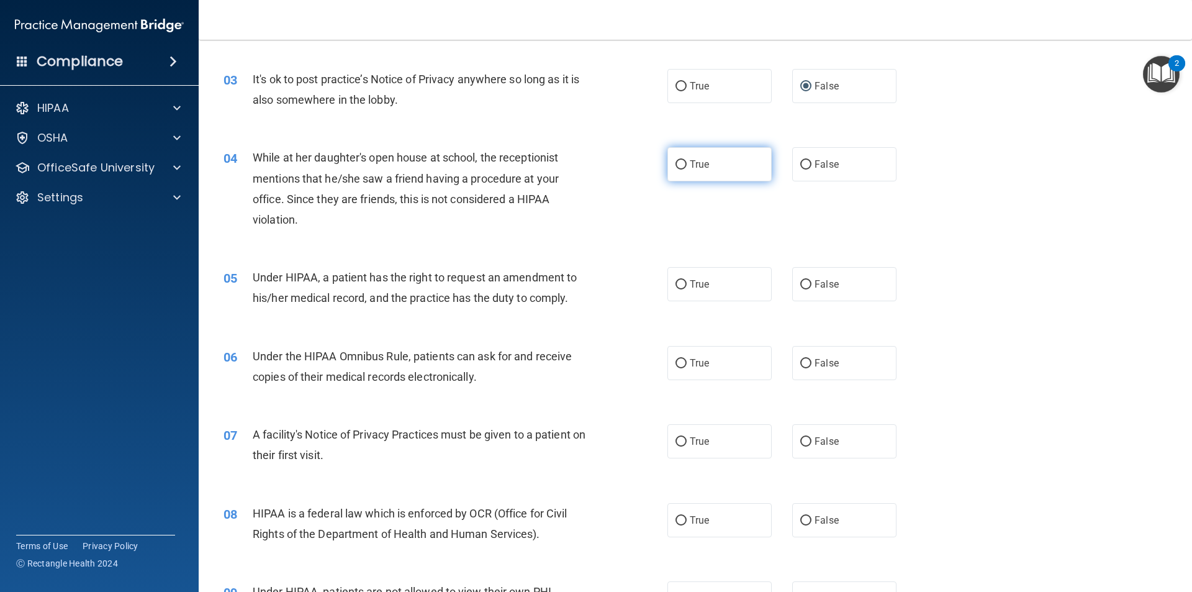
click at [675, 167] on input "True" at bounding box center [680, 164] width 11 height 9
radio input "true"
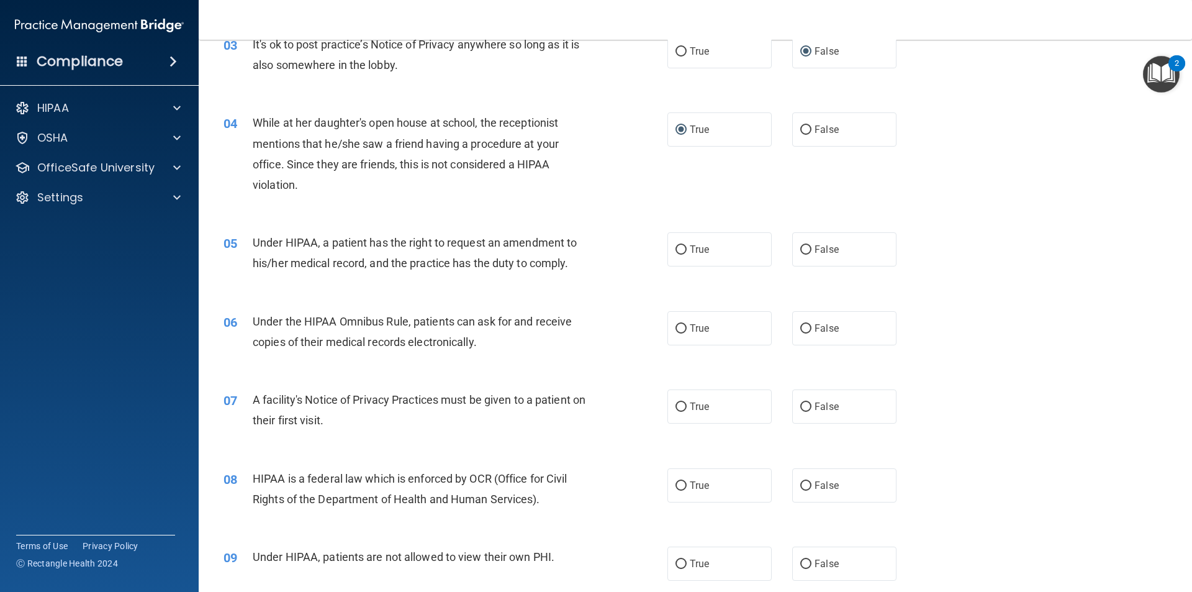
scroll to position [310, 0]
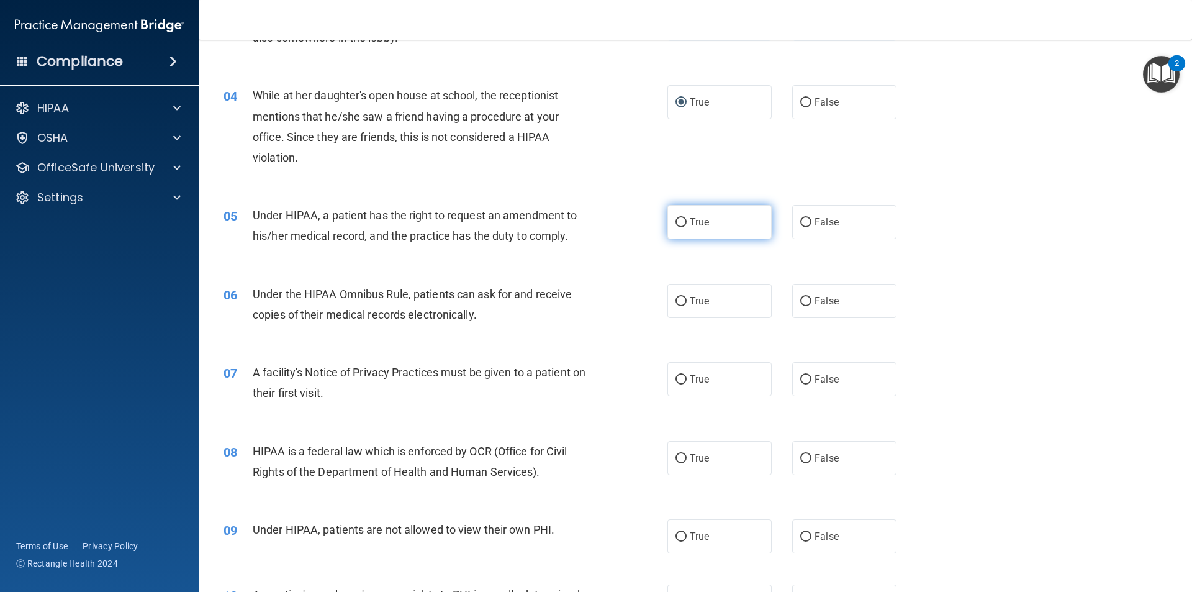
click at [681, 222] on input "True" at bounding box center [680, 222] width 11 height 9
radio input "true"
click at [678, 304] on input "True" at bounding box center [680, 301] width 11 height 9
radio input "true"
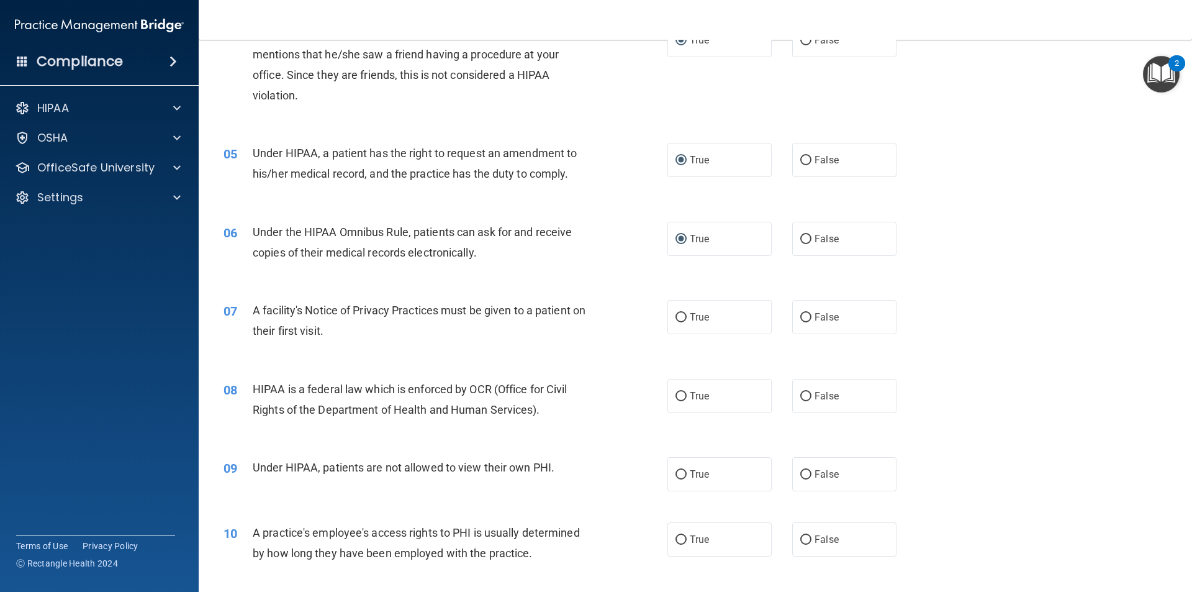
scroll to position [434, 0]
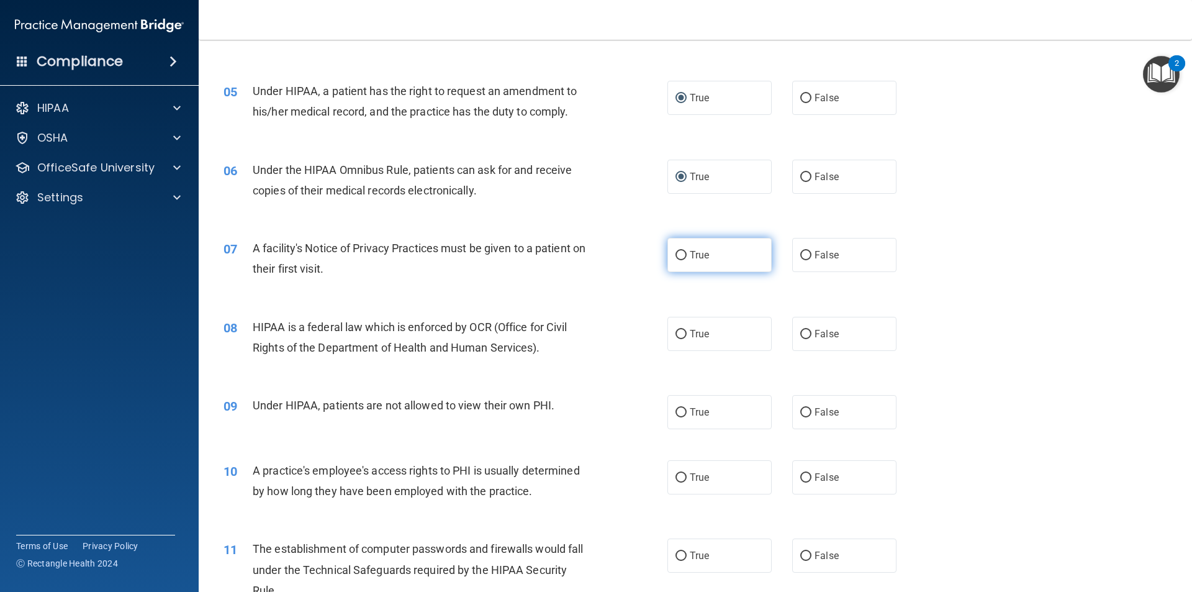
click at [676, 256] on input "True" at bounding box center [680, 255] width 11 height 9
radio input "true"
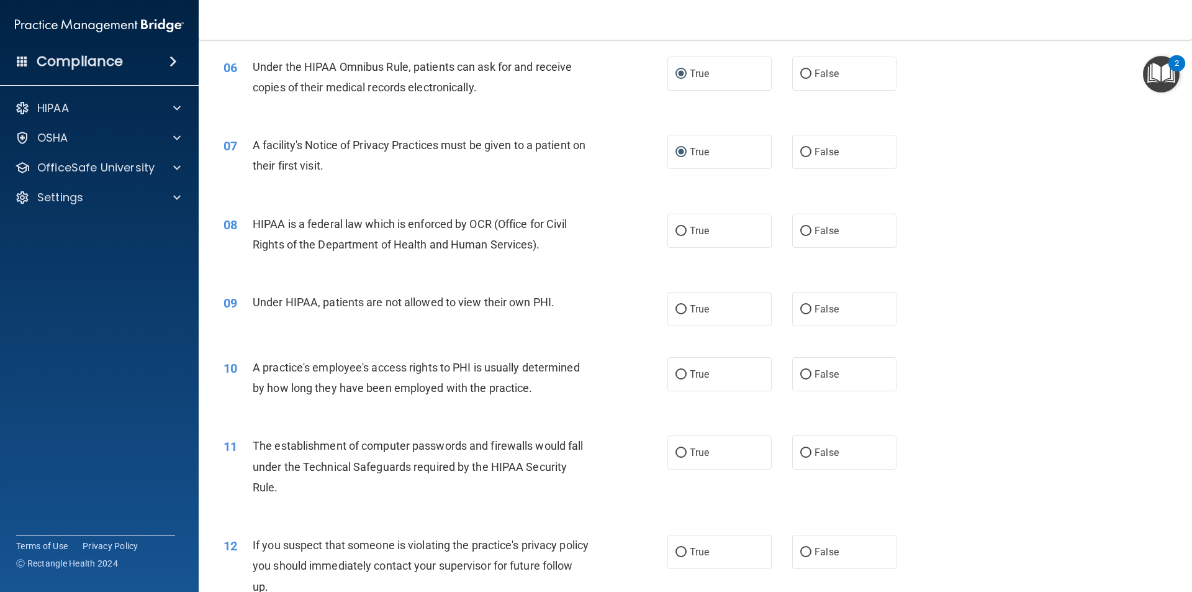
scroll to position [559, 0]
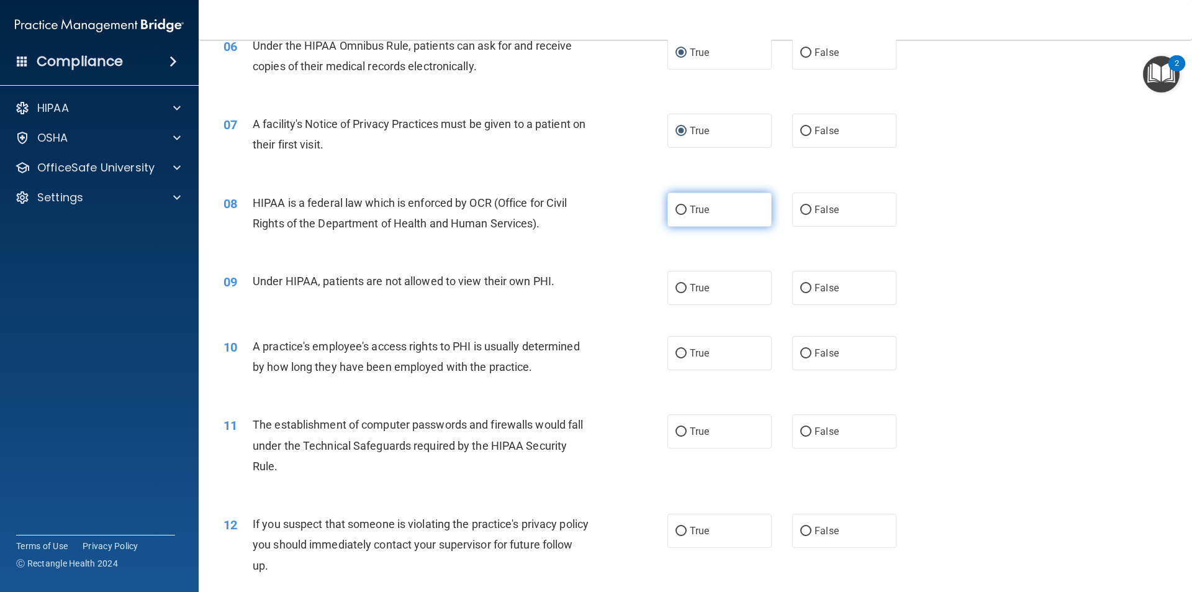
click at [691, 208] on span "True" at bounding box center [699, 210] width 19 height 12
click at [686, 208] on input "True" at bounding box center [680, 209] width 11 height 9
radio input "true"
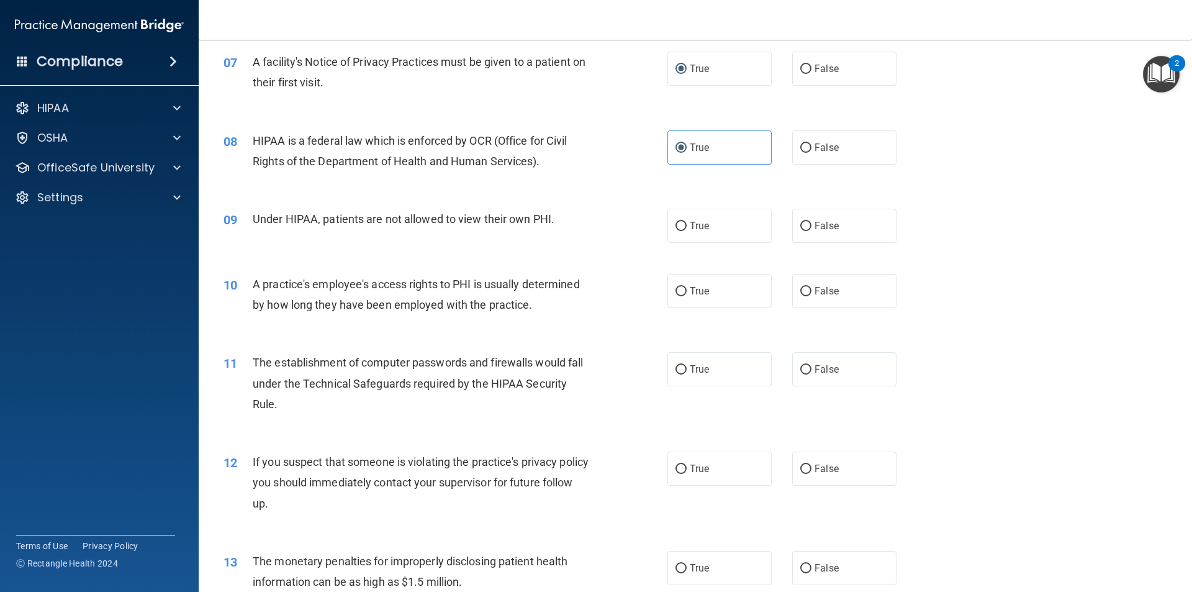
scroll to position [683, 0]
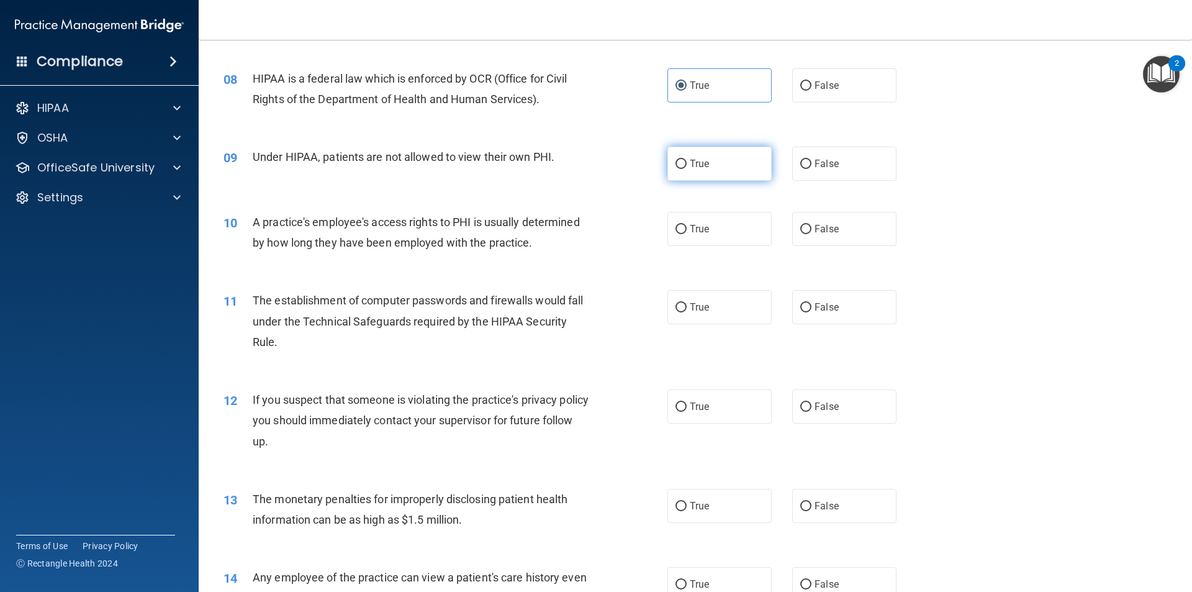
click at [675, 166] on input "True" at bounding box center [680, 164] width 11 height 9
radio input "true"
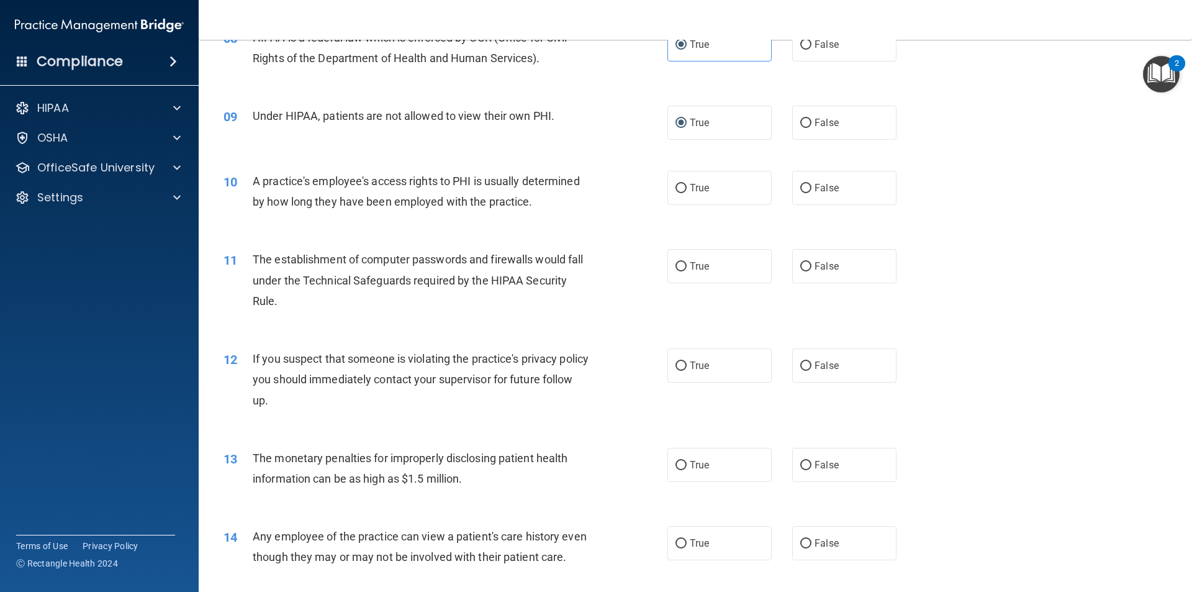
scroll to position [745, 0]
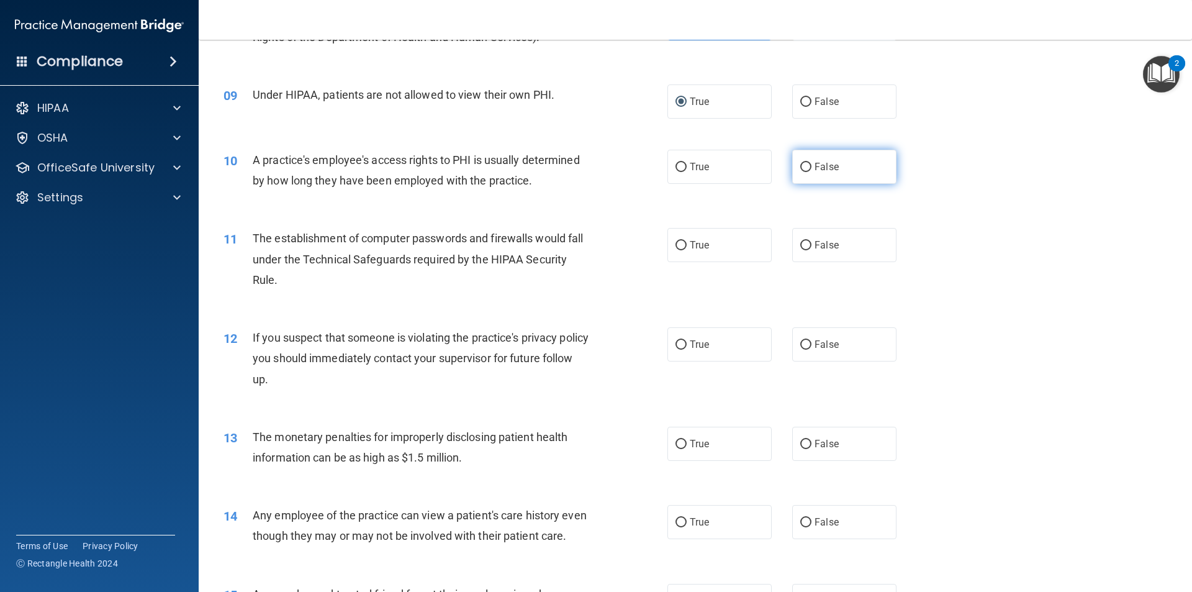
click at [801, 172] on label "False" at bounding box center [844, 167] width 104 height 34
click at [801, 172] on input "False" at bounding box center [805, 167] width 11 height 9
radio input "true"
